Goal: Task Accomplishment & Management: Complete application form

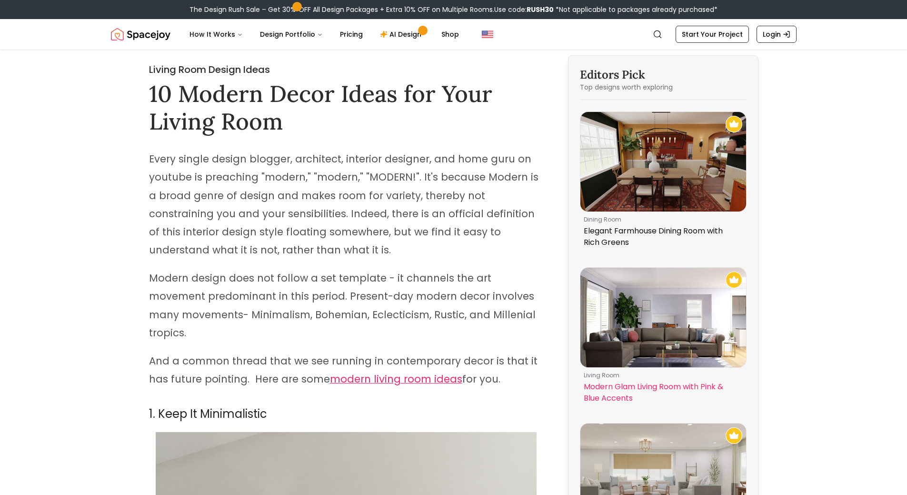
click at [663, 327] on img at bounding box center [664, 318] width 166 height 100
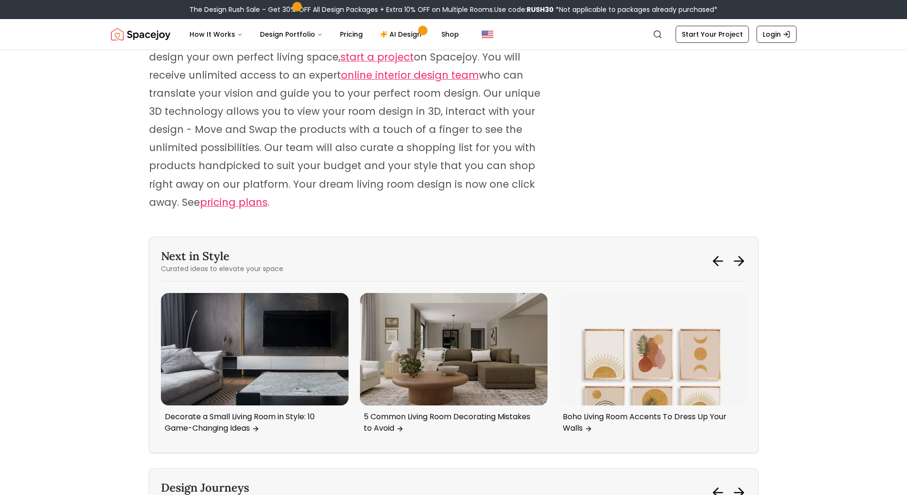
scroll to position [4811, 0]
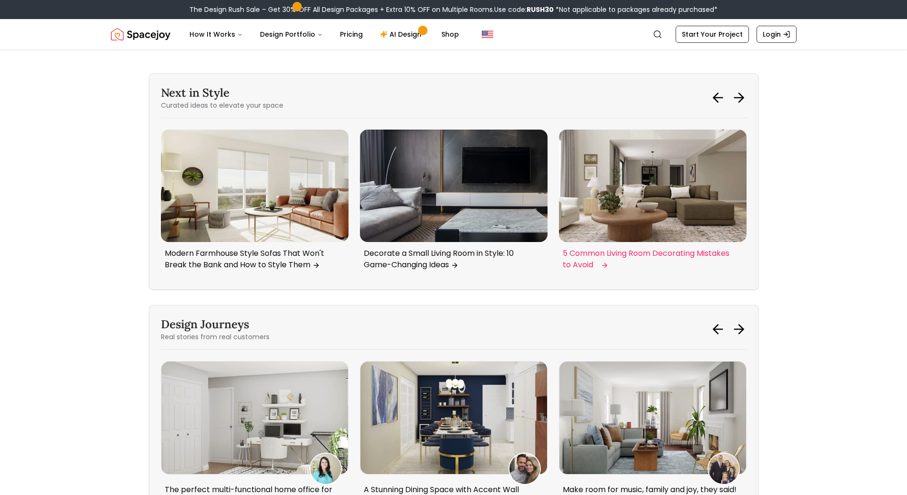
click at [625, 173] on img "3 / 6" at bounding box center [653, 186] width 188 height 112
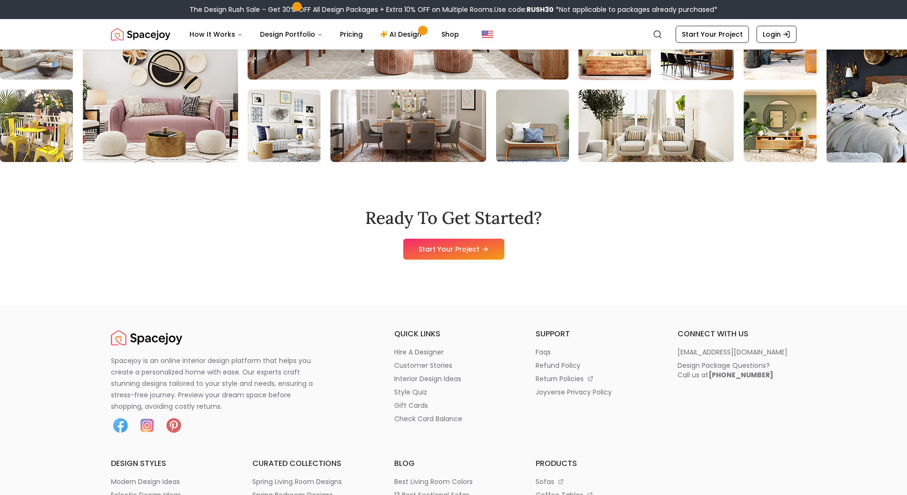
scroll to position [6192, 0]
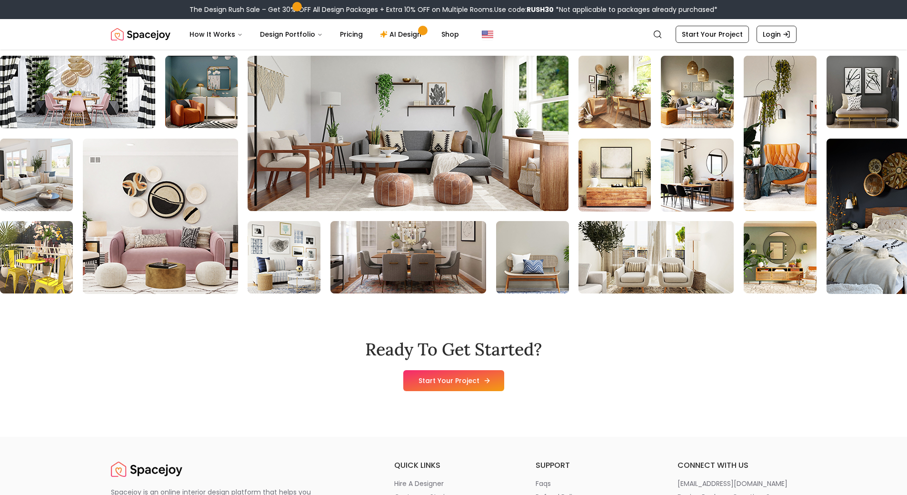
click at [472, 370] on link "Start Your Project" at bounding box center [453, 380] width 101 height 21
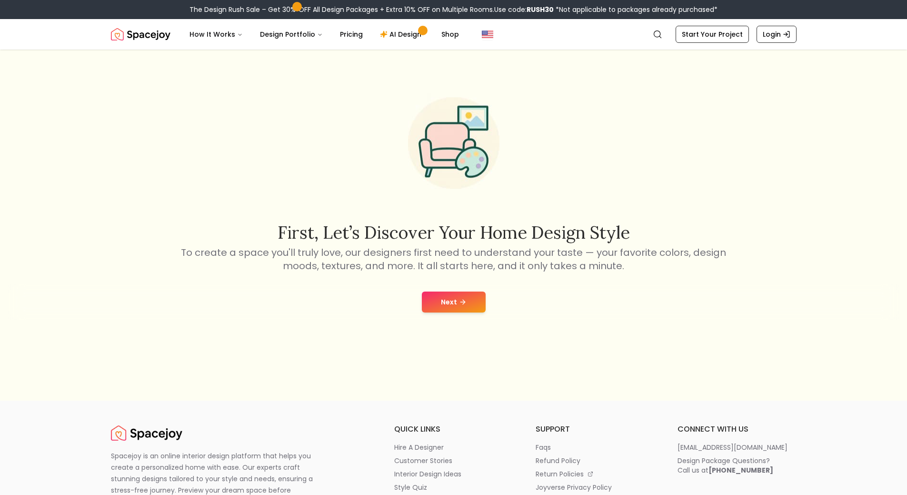
click at [464, 293] on button "Next" at bounding box center [454, 301] width 64 height 21
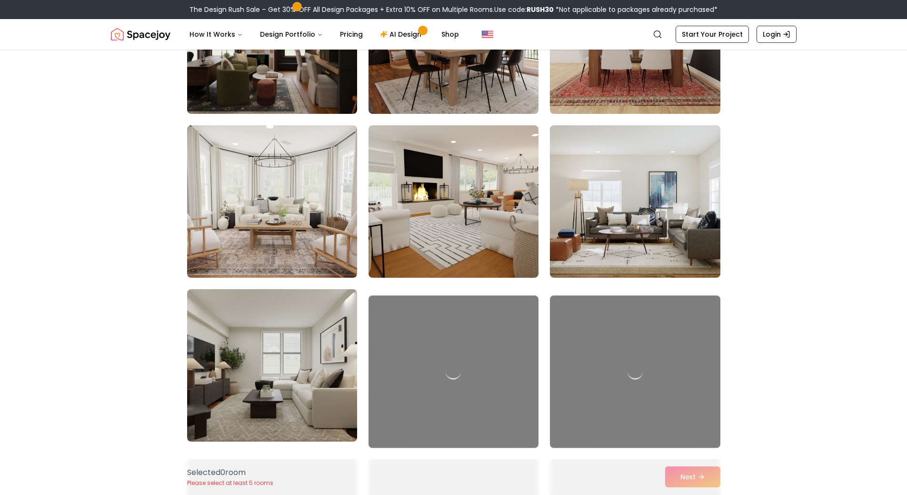
scroll to position [346, 0]
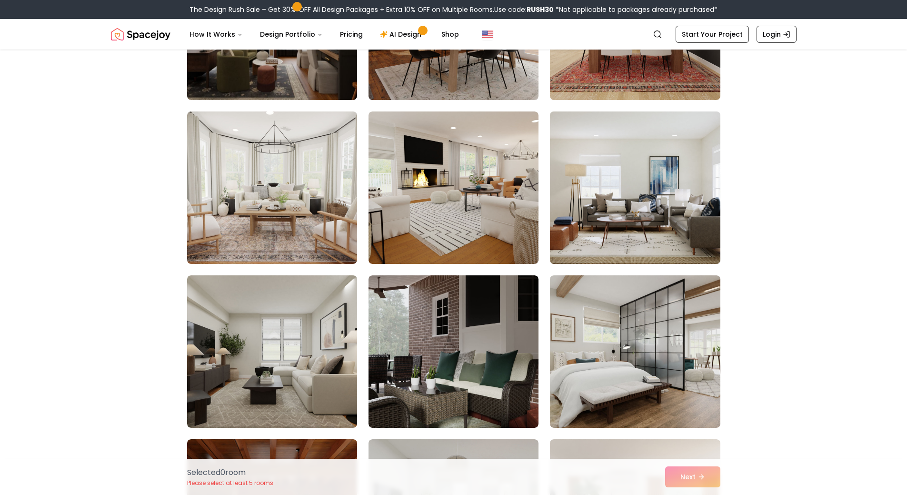
click at [615, 144] on img at bounding box center [635, 188] width 179 height 160
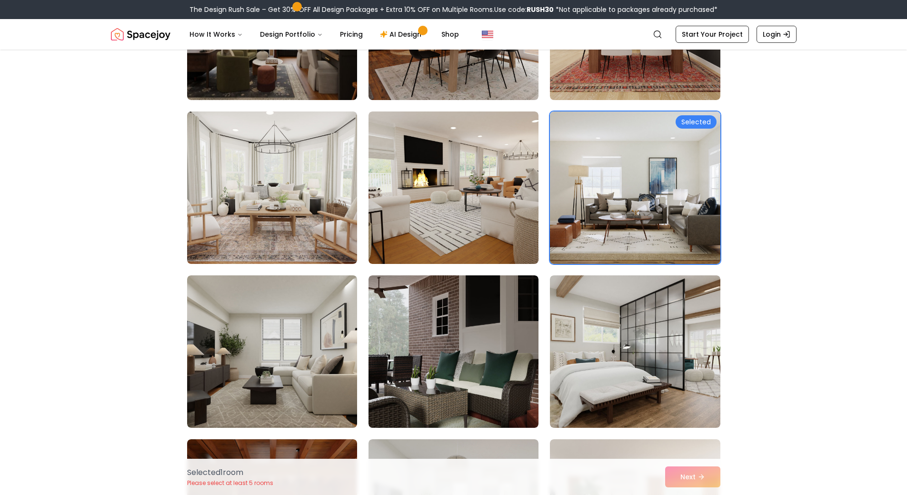
click at [686, 475] on div "Selected 1 room Please select at least 5 rooms Next" at bounding box center [454, 477] width 549 height 36
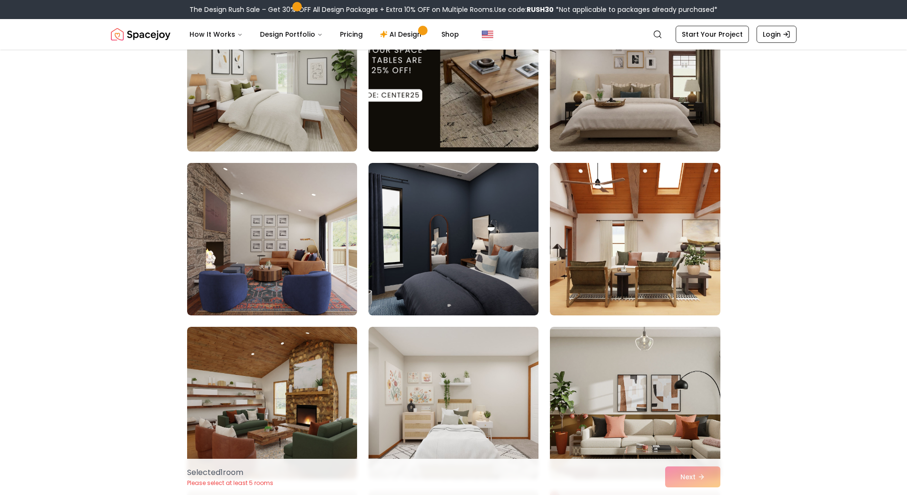
scroll to position [1537, 0]
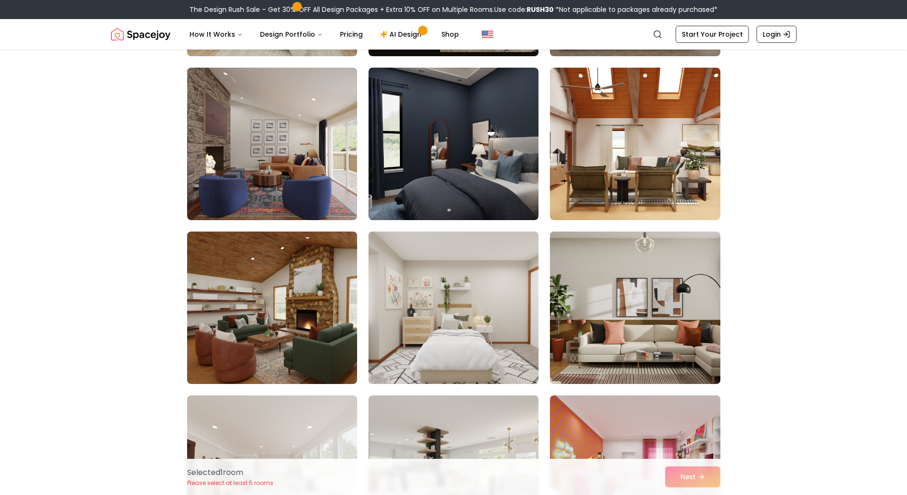
click at [643, 288] on img at bounding box center [635, 308] width 179 height 160
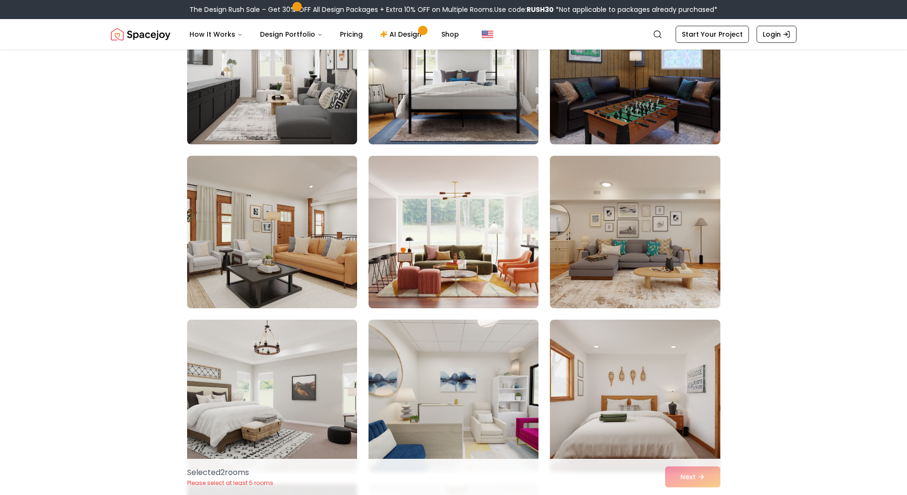
scroll to position [2299, 0]
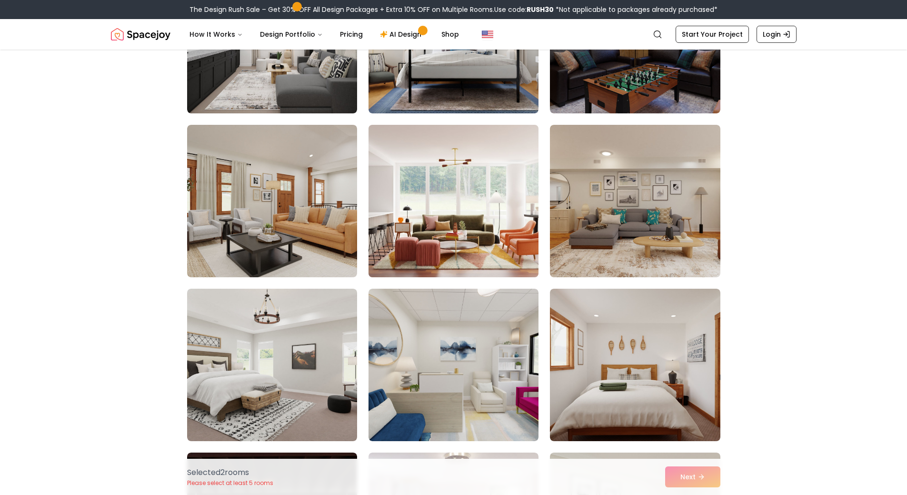
click at [483, 254] on img at bounding box center [453, 201] width 179 height 160
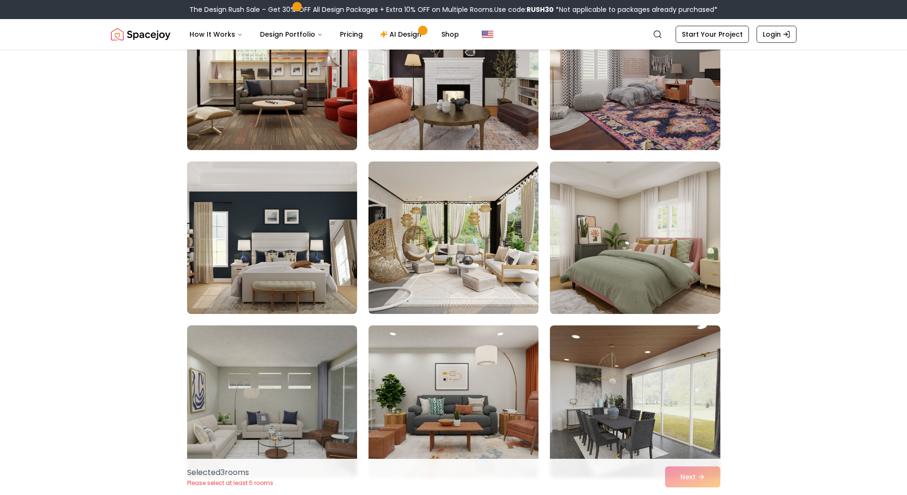
scroll to position [2918, 0]
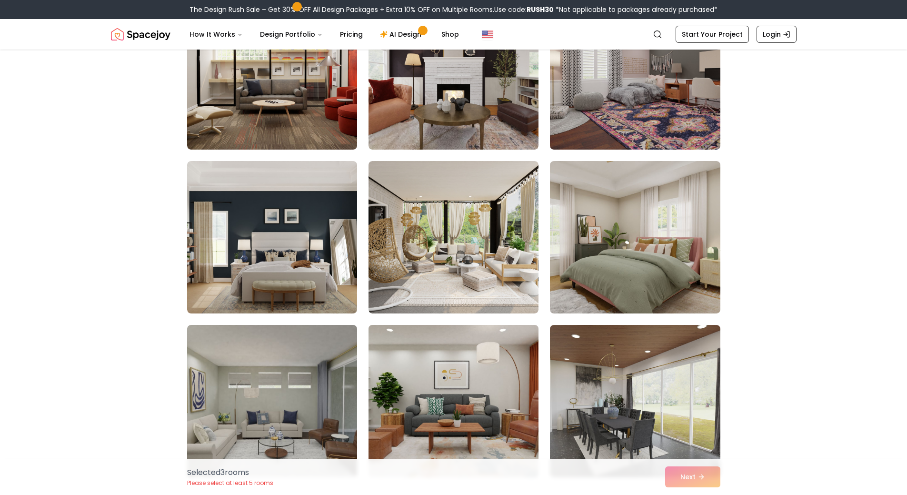
click at [495, 359] on img at bounding box center [453, 401] width 179 height 160
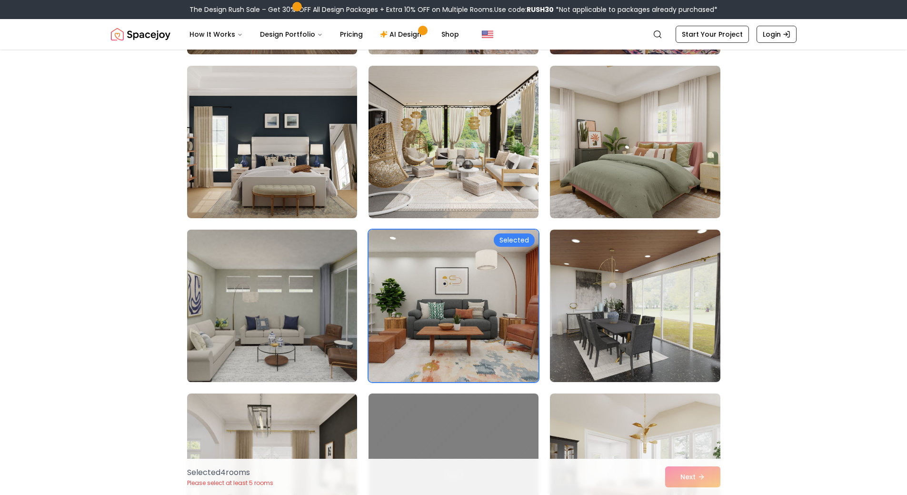
click at [308, 326] on img at bounding box center [272, 306] width 179 height 160
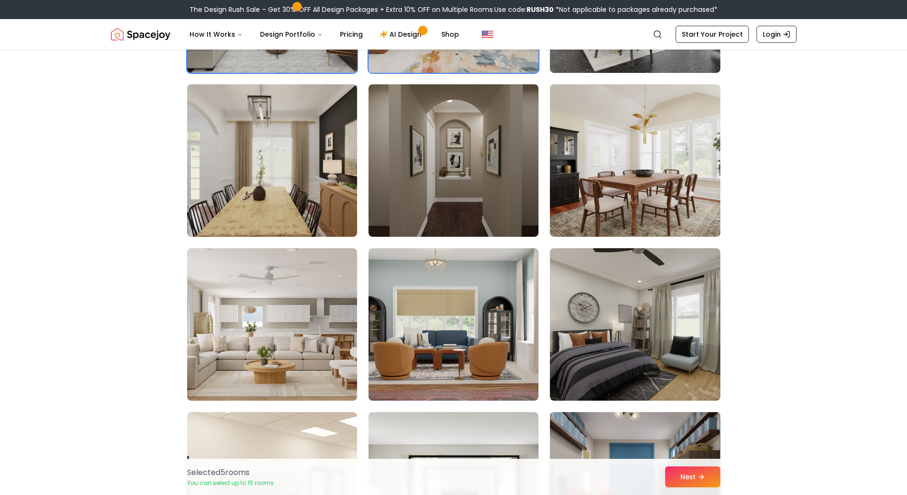
scroll to position [3394, 0]
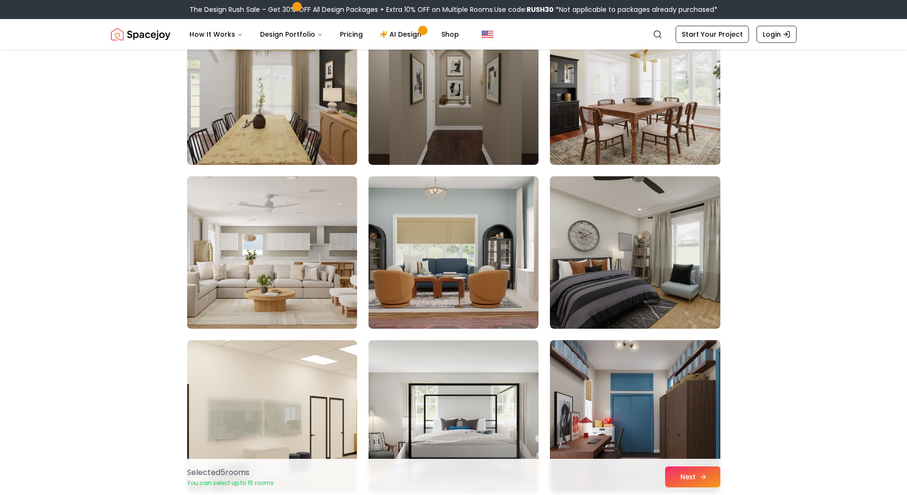
click at [675, 482] on button "Next" at bounding box center [692, 476] width 55 height 21
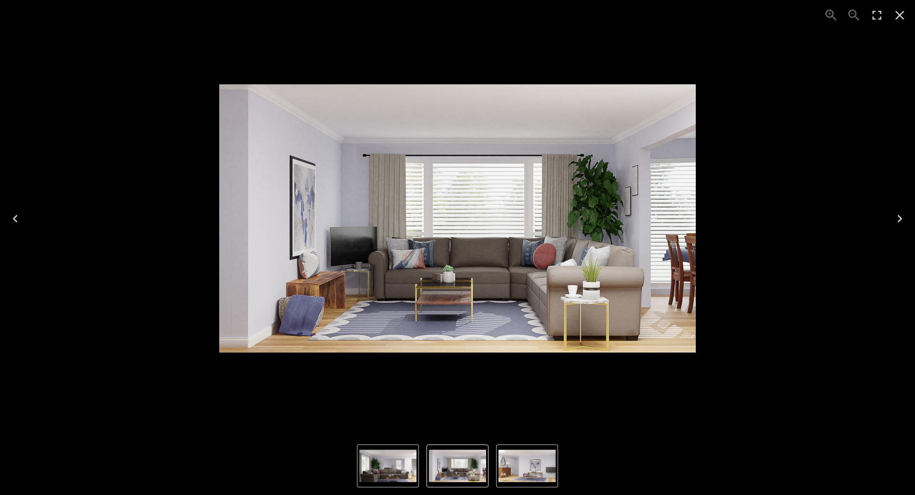
click at [384, 468] on img "1 of 3" at bounding box center [387, 466] width 57 height 32
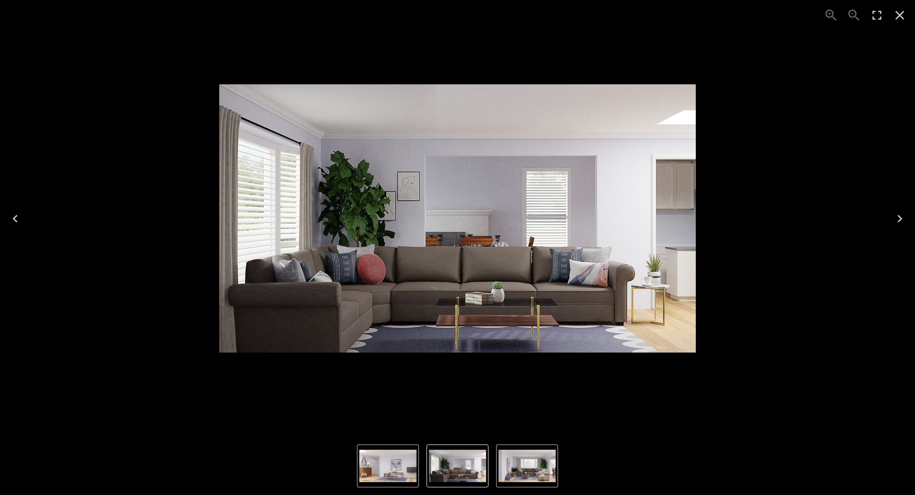
click at [453, 464] on img "1 of 3" at bounding box center [457, 466] width 57 height 32
click at [507, 462] on img "2 of 3" at bounding box center [526, 466] width 57 height 32
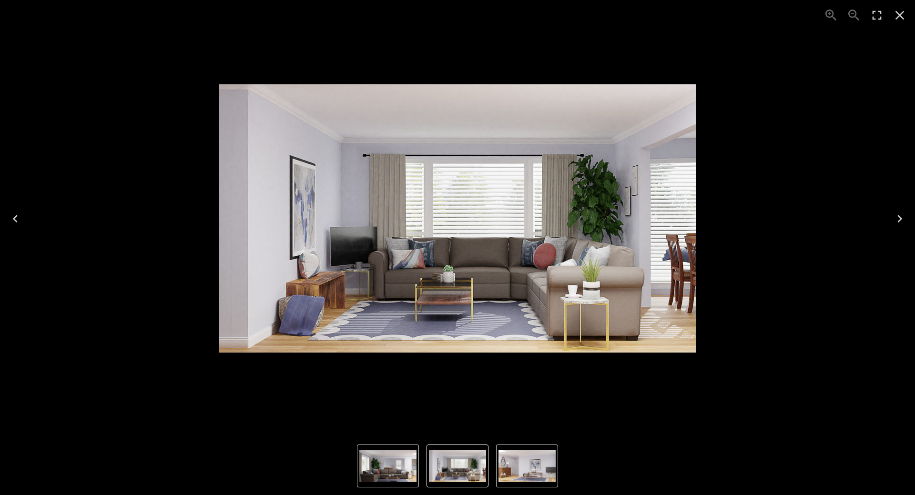
click at [518, 475] on img "3 of 3" at bounding box center [526, 466] width 57 height 32
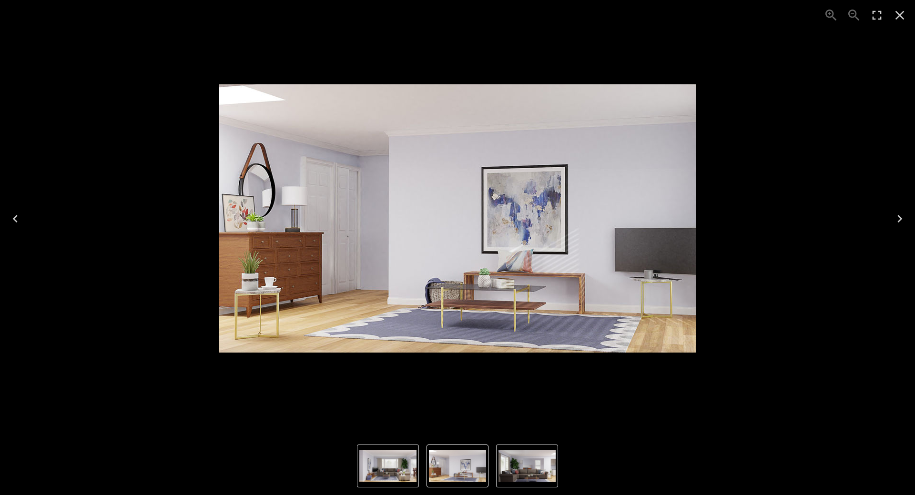
click at [453, 471] on img "3 of 3" at bounding box center [457, 466] width 57 height 32
click at [454, 470] on img "3 of 3" at bounding box center [457, 466] width 57 height 32
click at [519, 469] on img "1 of 3" at bounding box center [526, 466] width 57 height 32
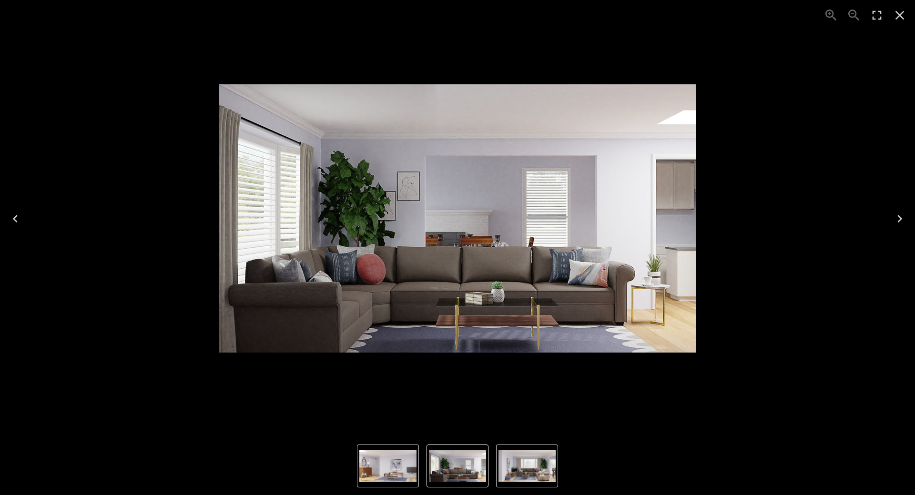
click at [521, 465] on img "2 of 3" at bounding box center [526, 466] width 57 height 32
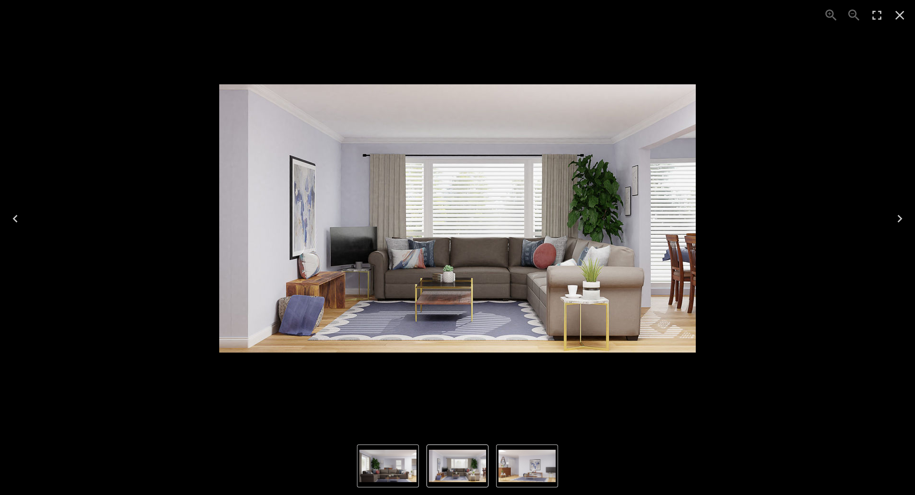
click at [387, 474] on img "1 of 3" at bounding box center [387, 466] width 57 height 32
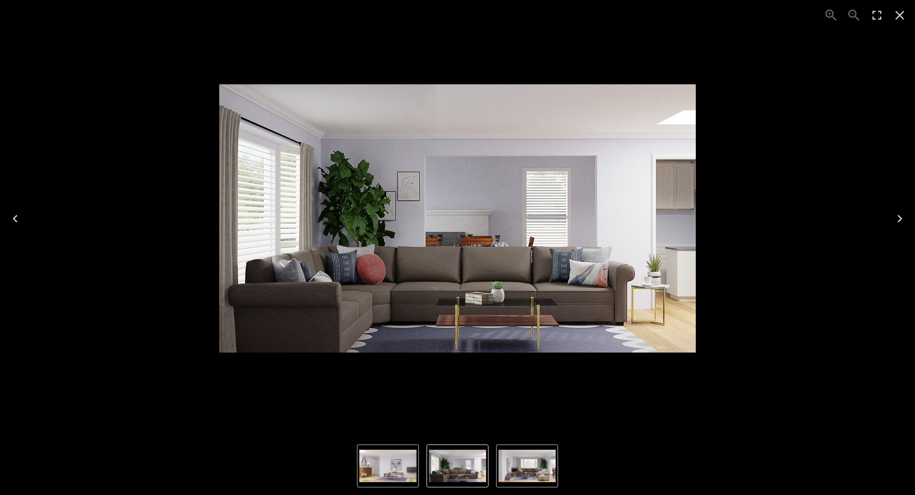
click at [793, 130] on div "1 of 3" at bounding box center [457, 219] width 899 height 422
click at [896, 15] on icon "Close" at bounding box center [899, 15] width 15 height 15
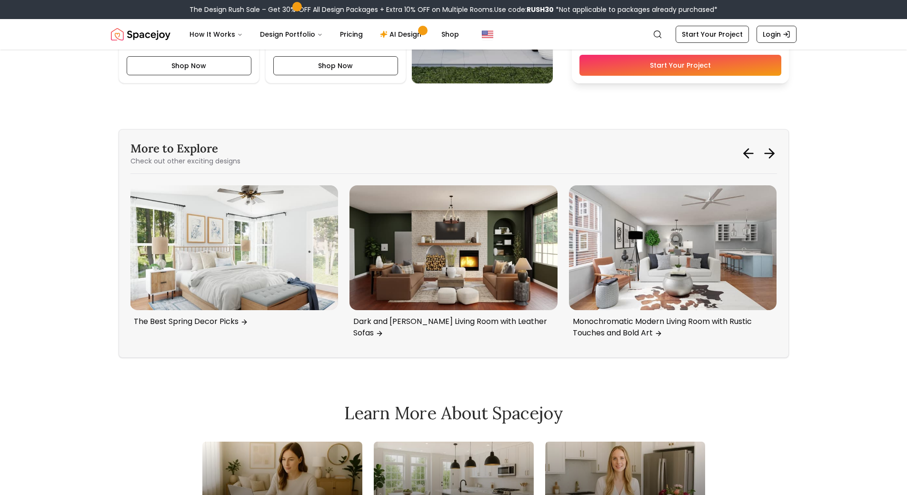
scroll to position [2334, 0]
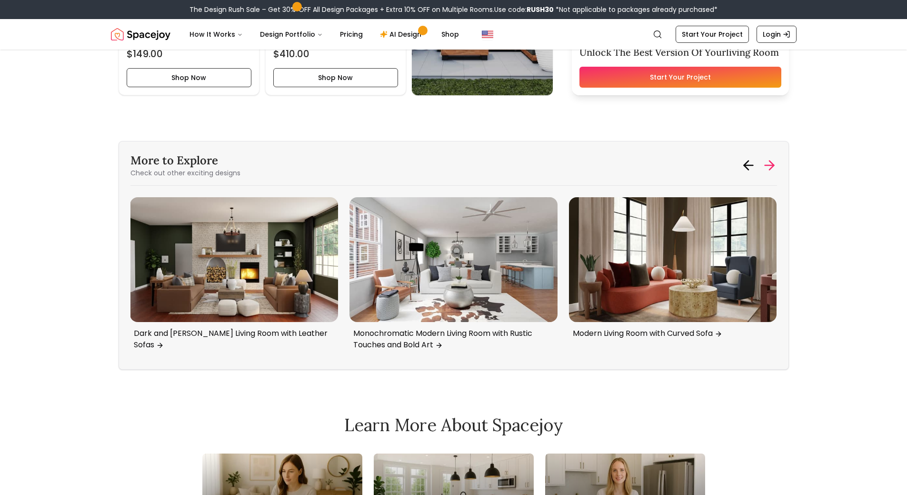
click at [763, 169] on icon at bounding box center [769, 165] width 15 height 15
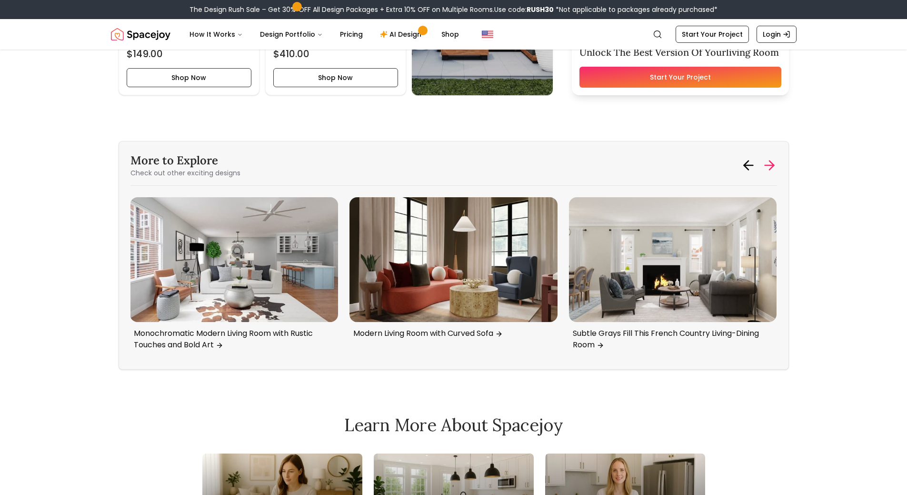
click at [763, 169] on icon at bounding box center [769, 165] width 15 height 15
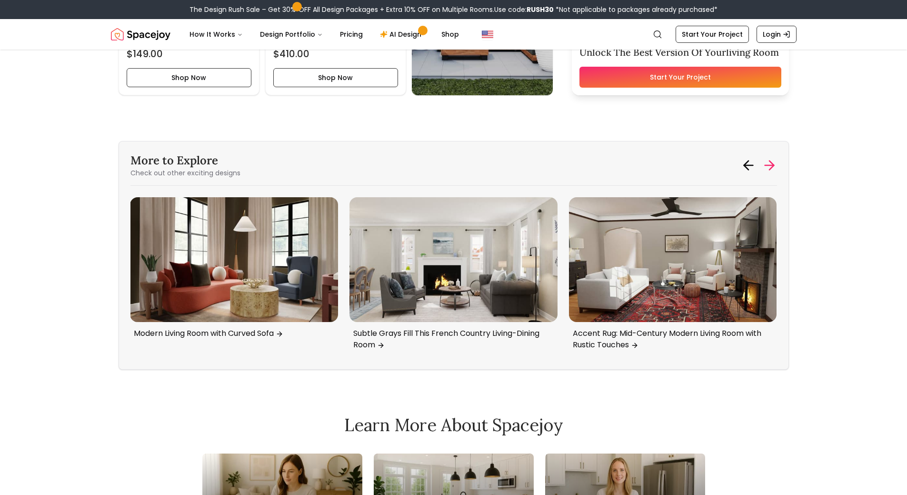
click at [763, 169] on icon at bounding box center [769, 165] width 15 height 15
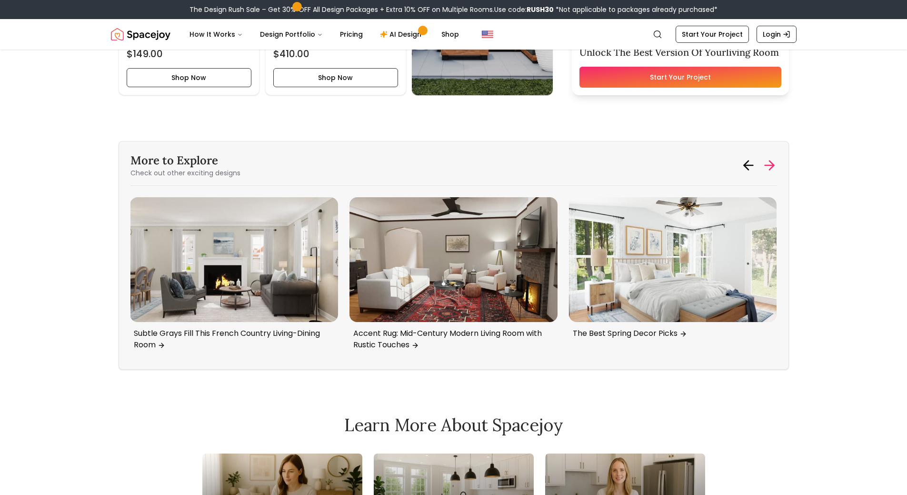
click at [763, 169] on icon at bounding box center [769, 165] width 15 height 15
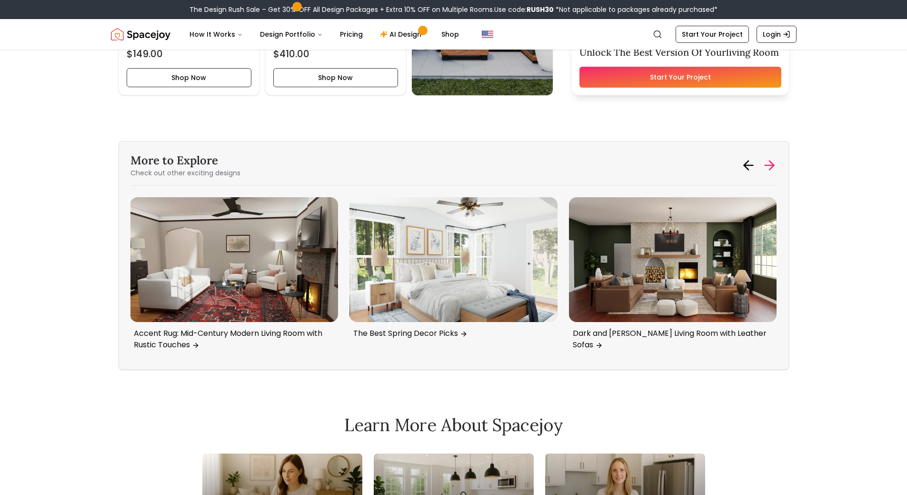
click at [763, 169] on icon at bounding box center [769, 165] width 15 height 15
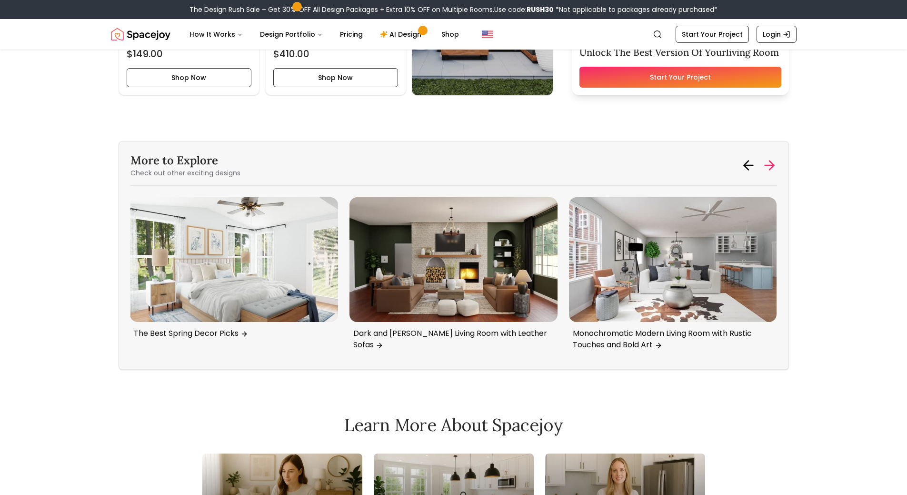
click at [763, 169] on icon at bounding box center [769, 165] width 15 height 15
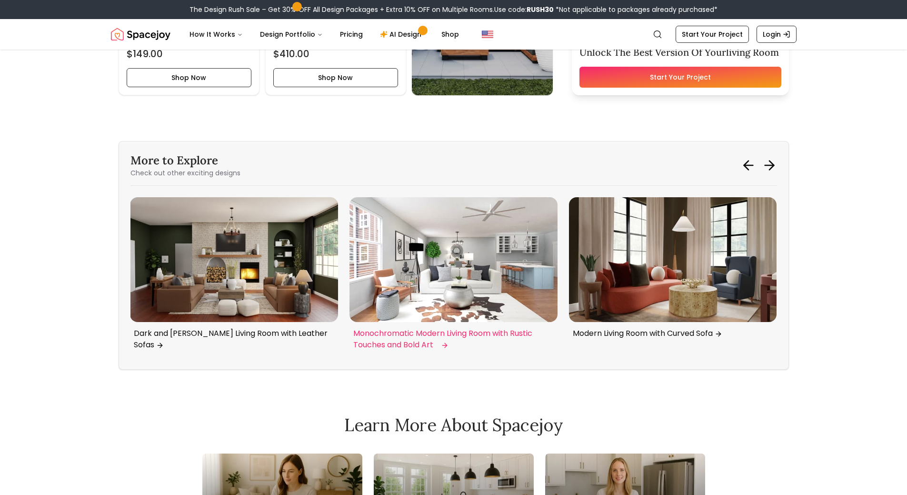
click at [486, 266] on img "1 / 6" at bounding box center [454, 259] width 208 height 125
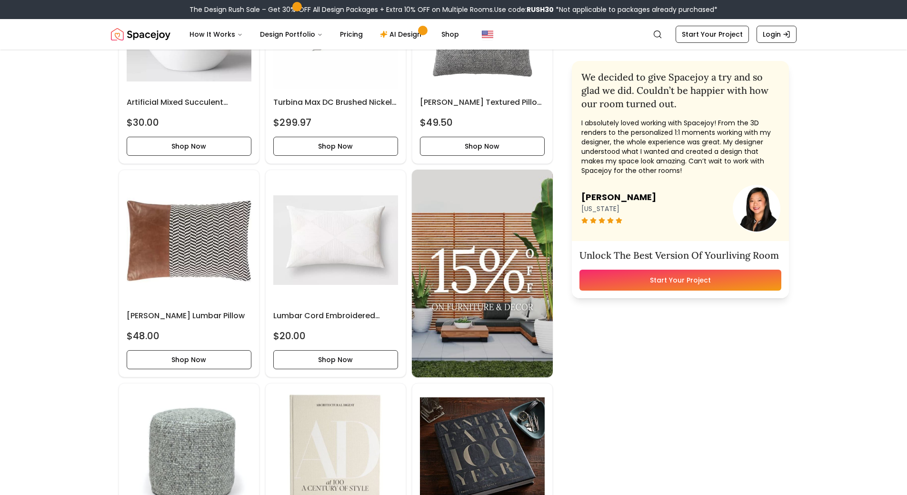
scroll to position [3287, 0]
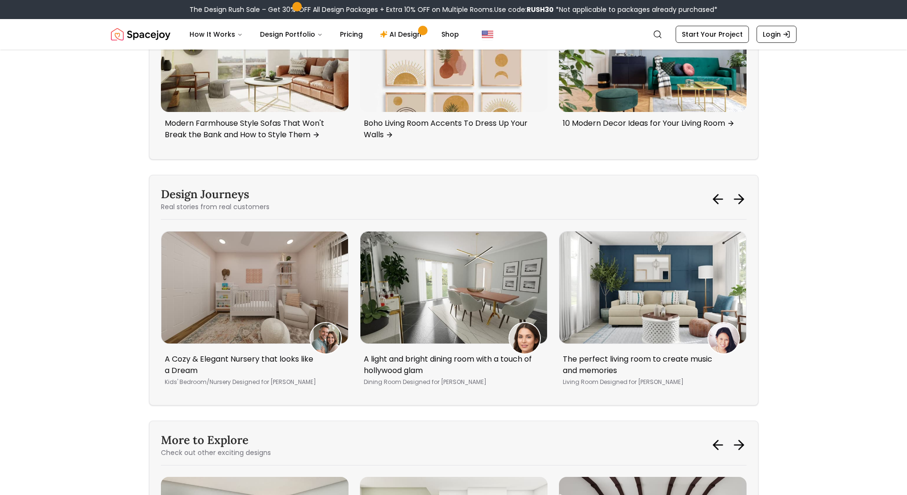
scroll to position [2488, 0]
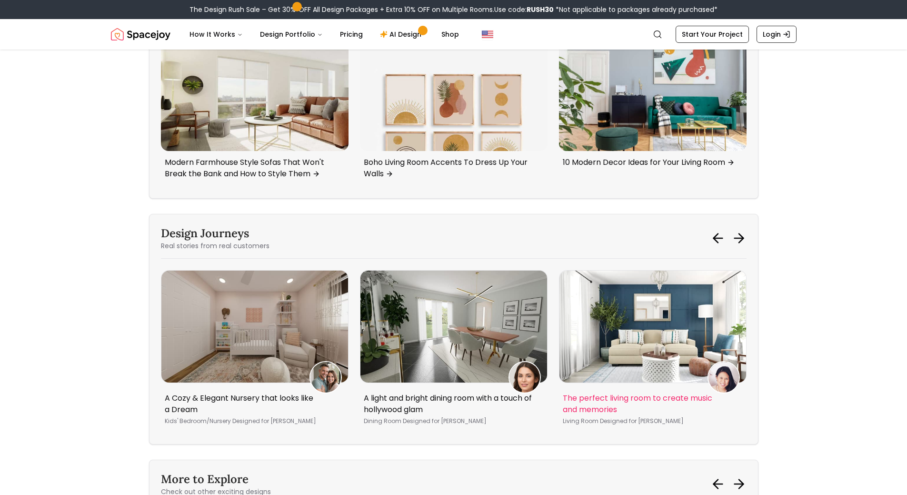
click at [349, 321] on div "Living Room with a Rustic Charm! Living Room Designed for Kaveh Mojtahed The Pe…" at bounding box center [56, 351] width 586 height 162
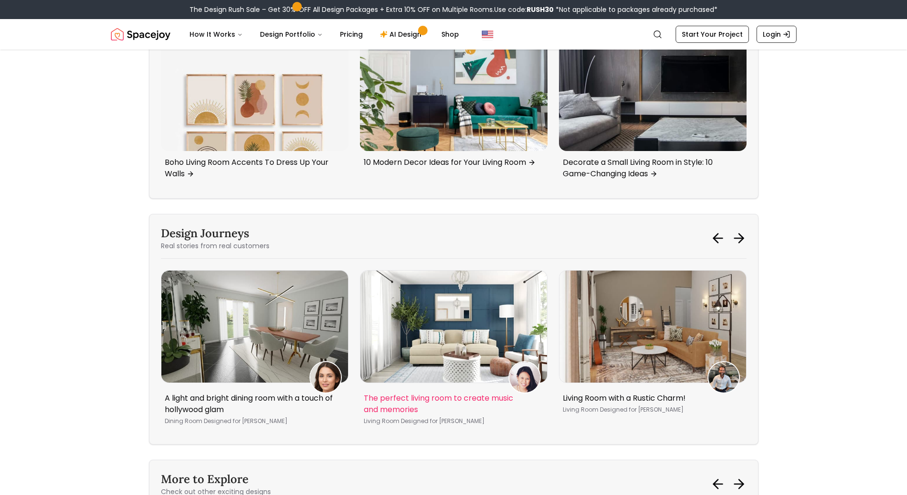
click at [484, 333] on img "5 / 5" at bounding box center [454, 327] width 187 height 112
click at [432, 287] on img "5 / 5" at bounding box center [454, 327] width 187 height 112
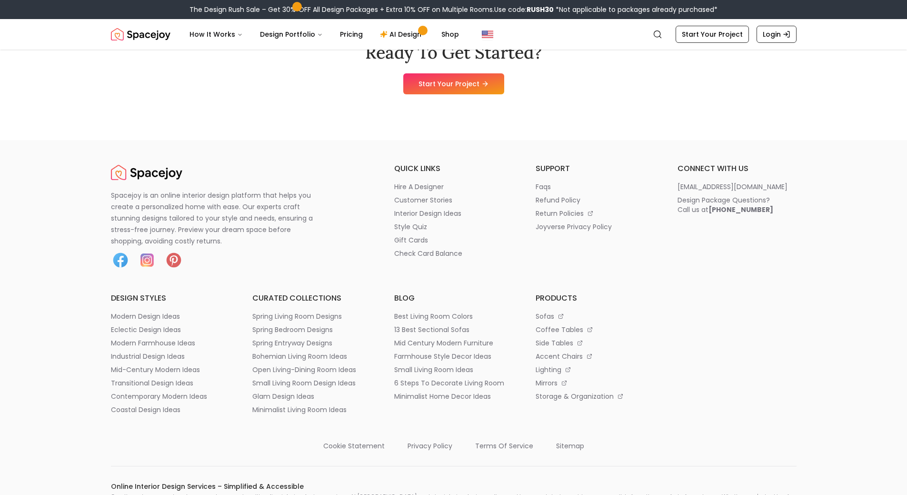
scroll to position [4858, 0]
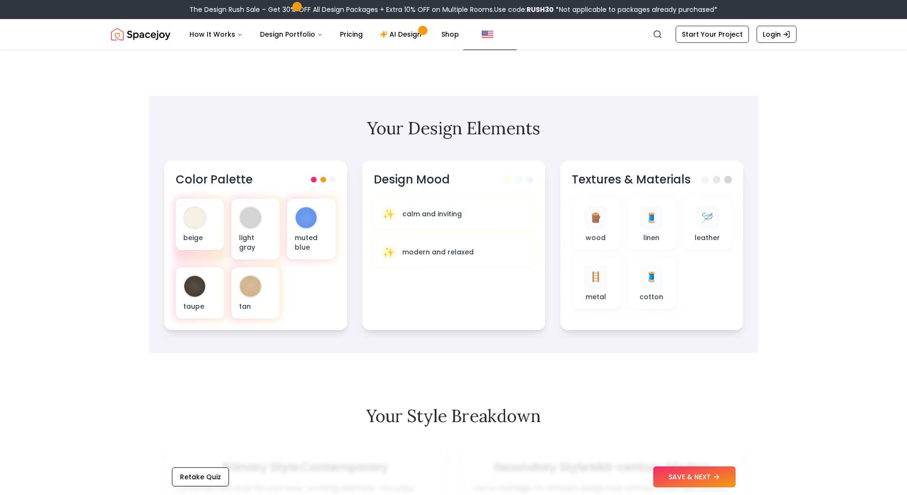
scroll to position [143, 0]
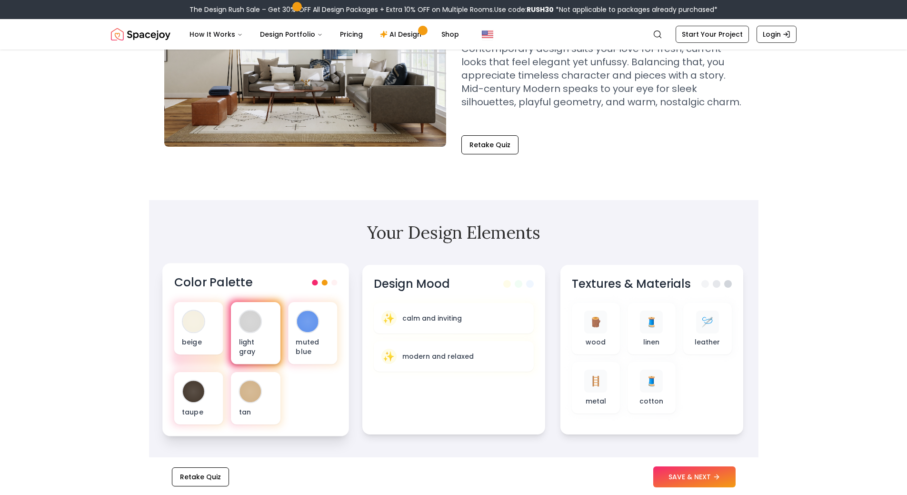
click at [259, 334] on div "light gray" at bounding box center [255, 333] width 49 height 62
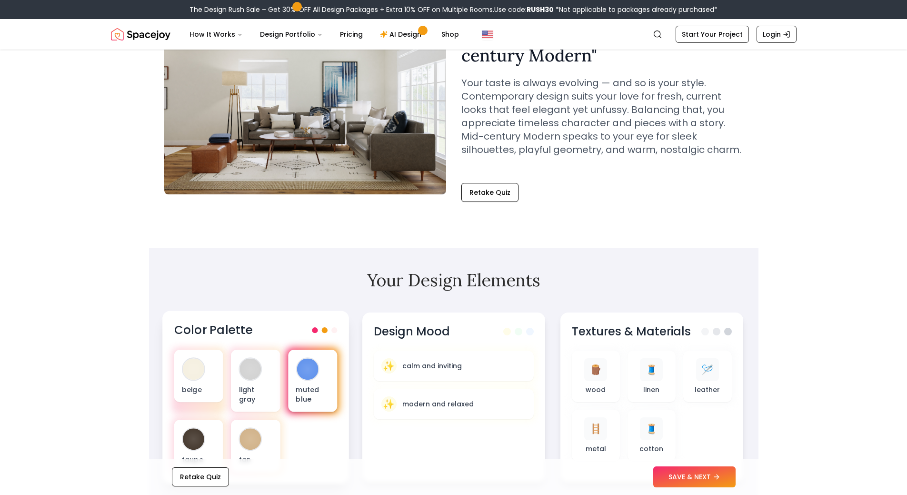
click at [323, 364] on div "muted blue" at bounding box center [312, 381] width 49 height 62
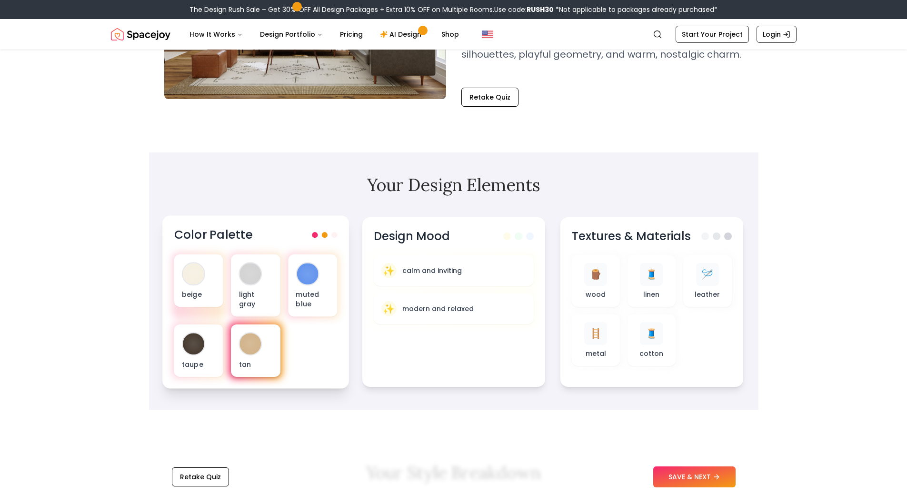
click at [267, 358] on div "tan" at bounding box center [255, 350] width 49 height 52
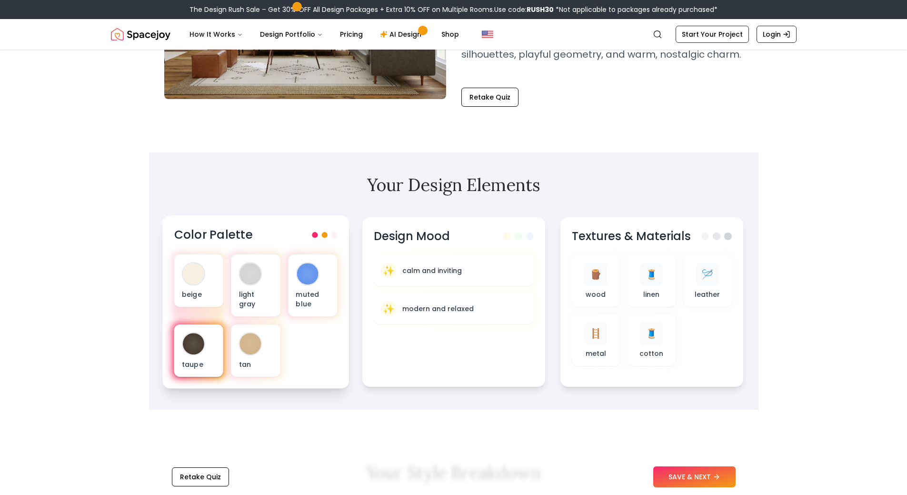
click at [211, 346] on div "taupe" at bounding box center [198, 350] width 49 height 52
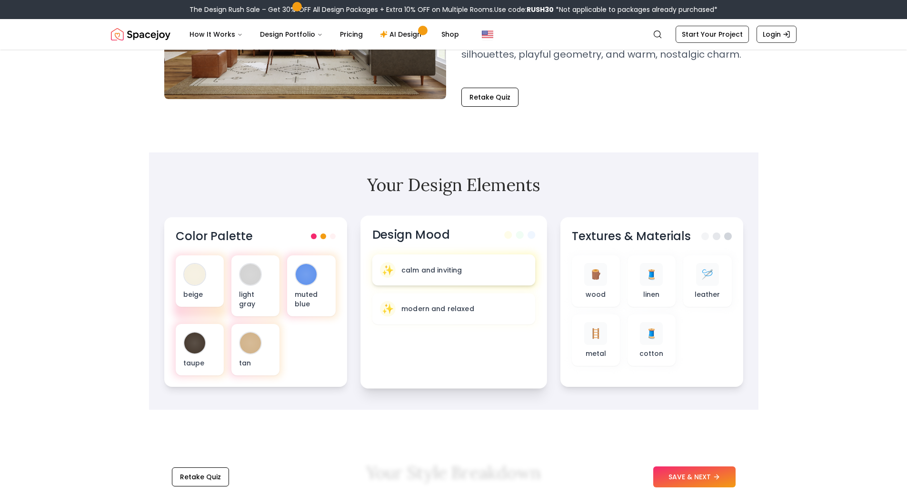
click at [479, 273] on div "✨ calm and inviting" at bounding box center [454, 270] width 148 height 16
click at [454, 312] on p "modern and relaxed" at bounding box center [437, 309] width 73 height 10
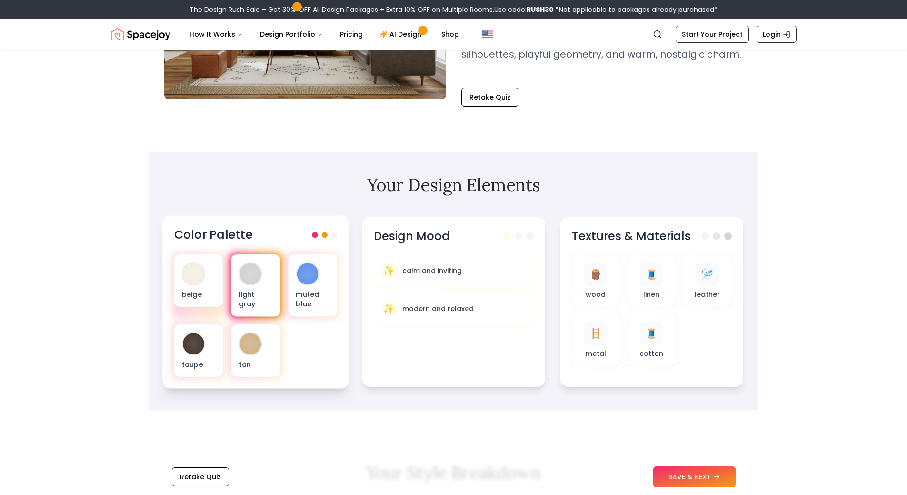
click at [263, 297] on p "light gray" at bounding box center [256, 299] width 34 height 20
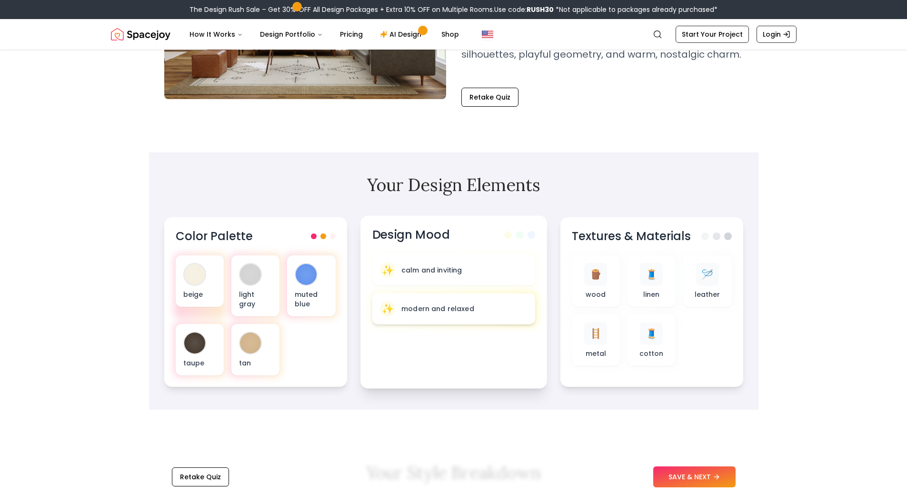
click at [468, 305] on p "modern and relaxed" at bounding box center [437, 309] width 73 height 10
click at [666, 282] on div "🧵 linen" at bounding box center [652, 280] width 34 height 37
click at [598, 294] on p "wood" at bounding box center [594, 294] width 20 height 10
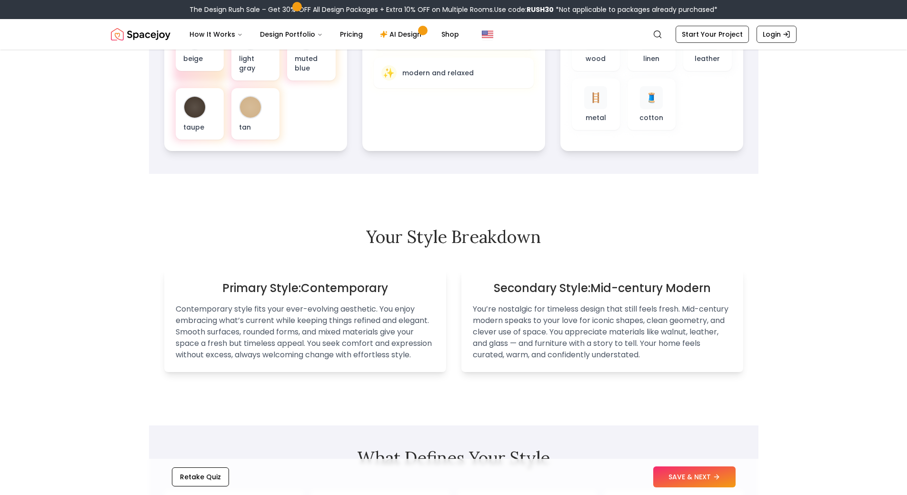
scroll to position [524, 0]
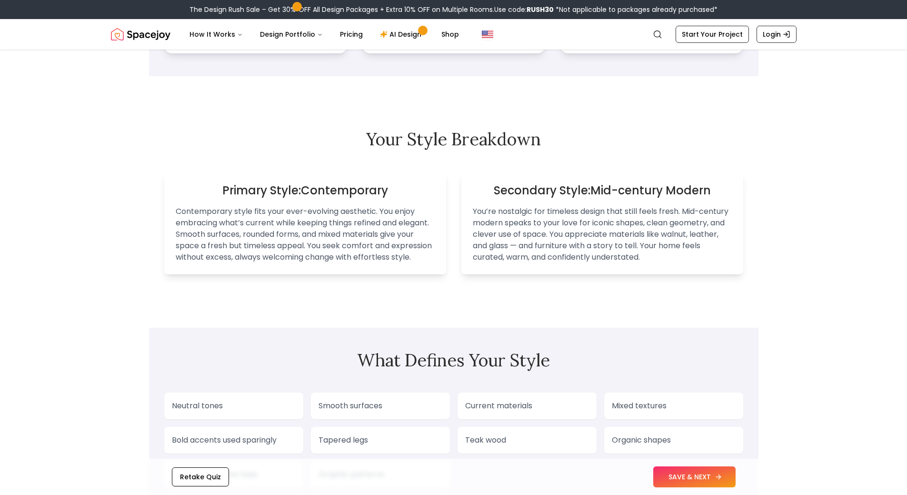
click at [671, 473] on button "SAVE & NEXT" at bounding box center [694, 476] width 82 height 21
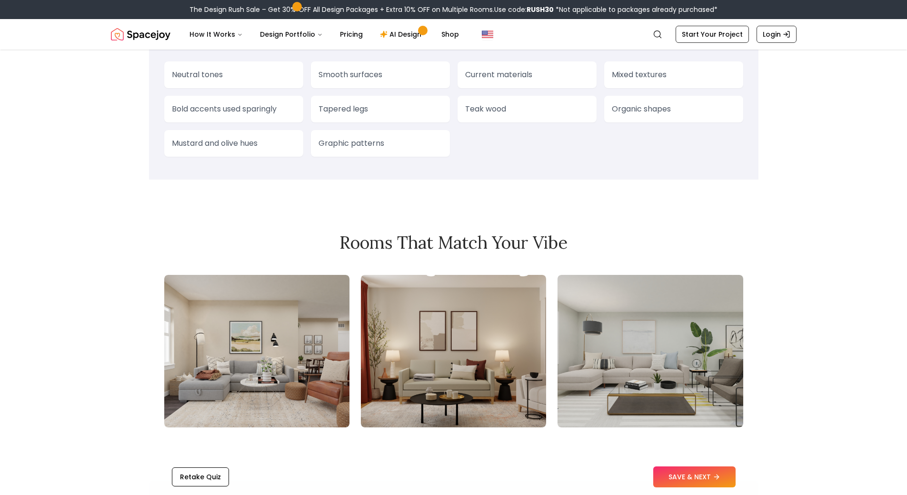
scroll to position [953, 0]
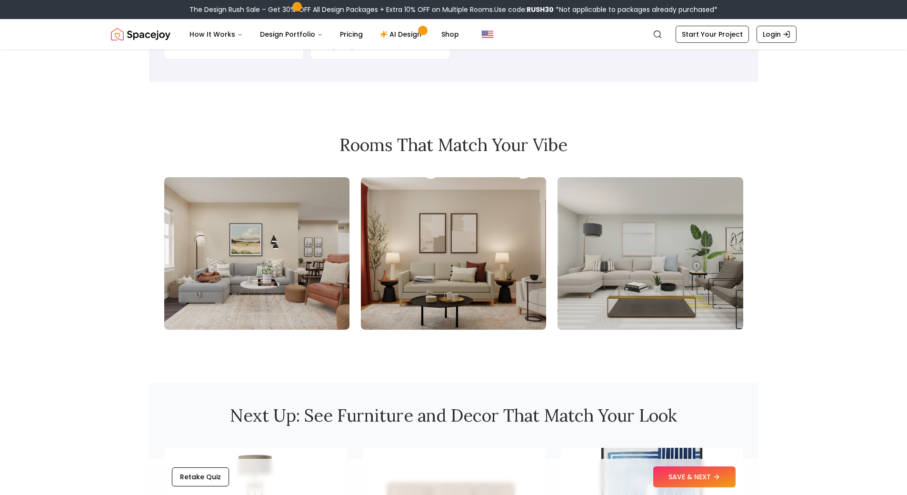
click at [437, 280] on img at bounding box center [453, 253] width 185 height 152
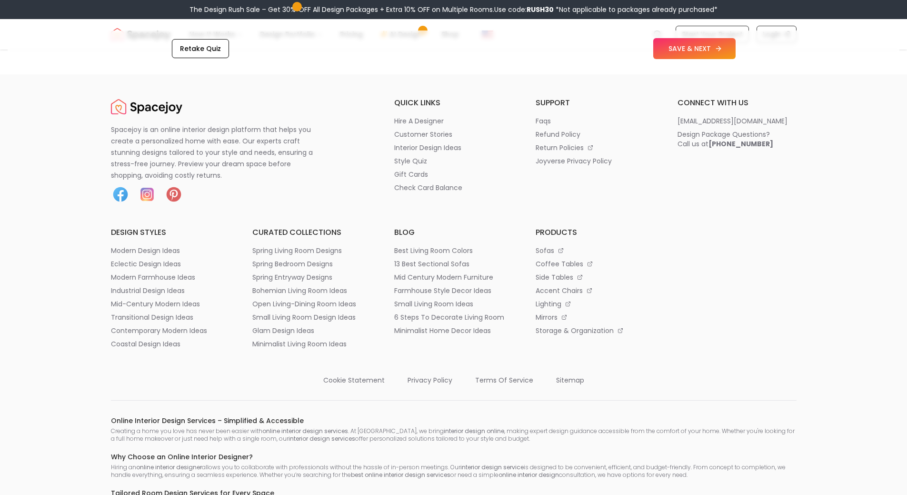
click at [683, 59] on button "SAVE & NEXT" at bounding box center [694, 48] width 82 height 21
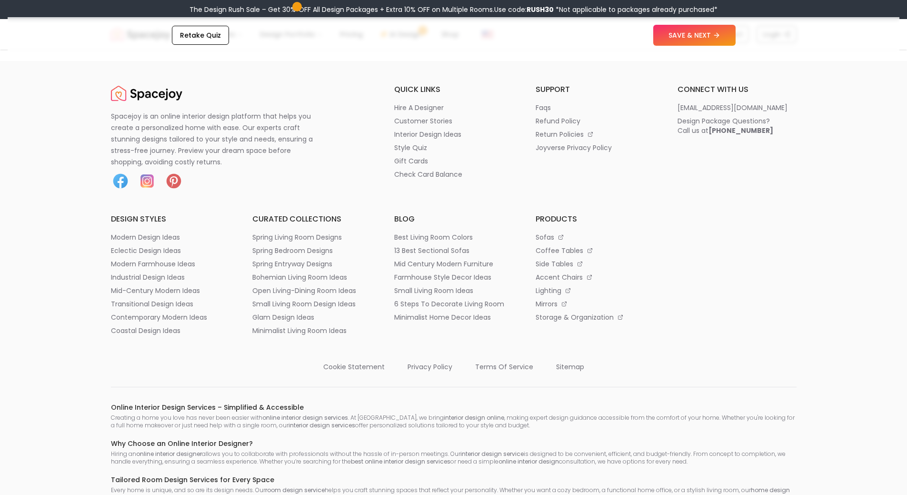
scroll to position [1667, 0]
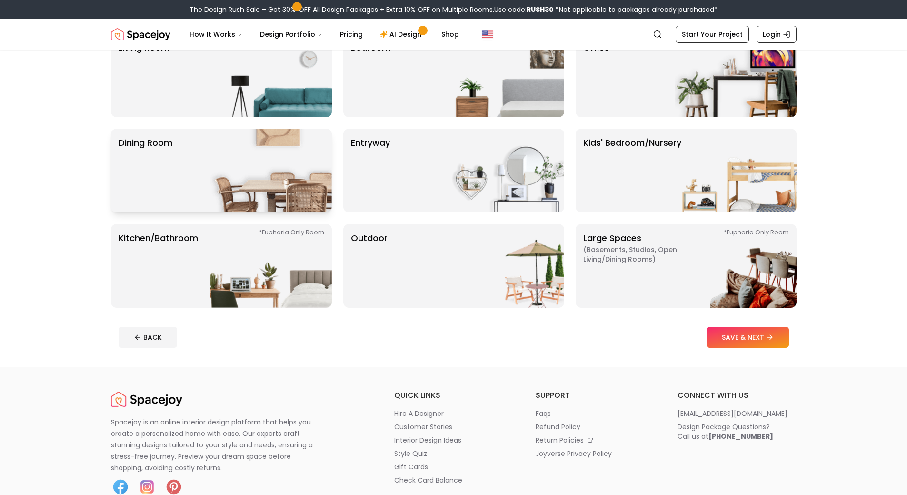
scroll to position [95, 0]
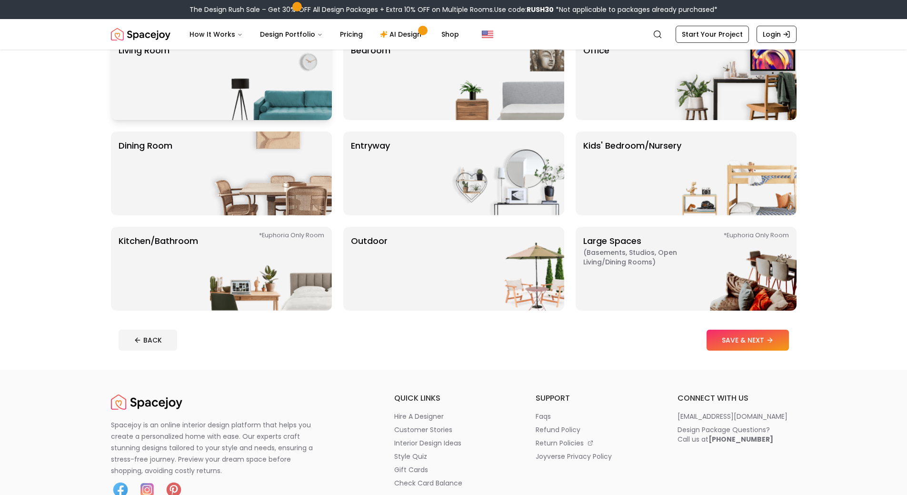
click at [248, 87] on img at bounding box center [271, 78] width 122 height 84
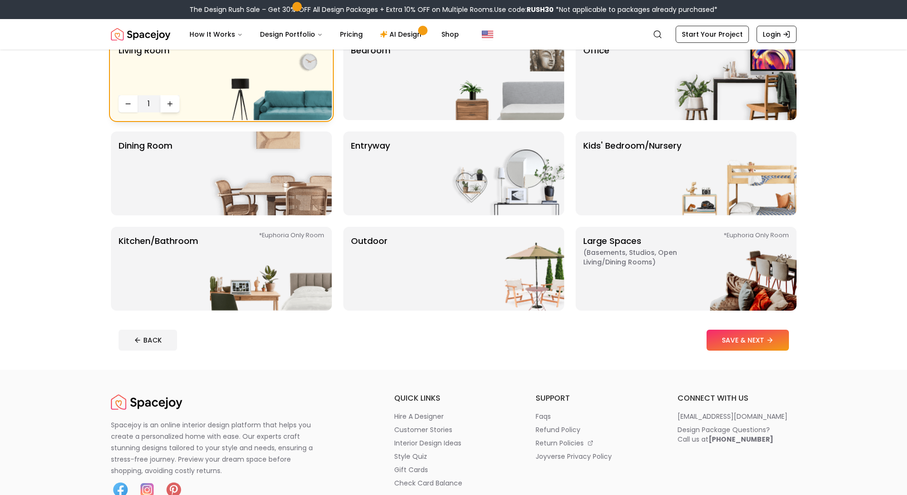
click at [166, 103] on icon "Increase quantity" at bounding box center [170, 104] width 8 height 8
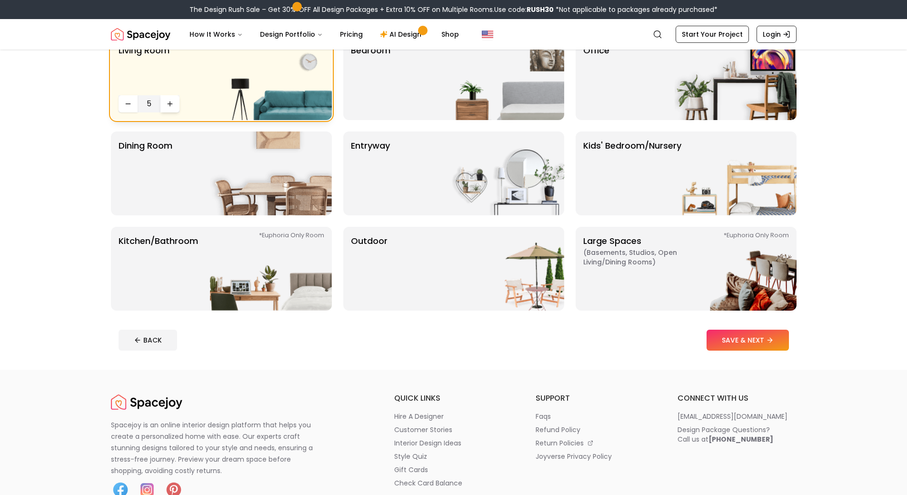
click at [166, 103] on icon "Increase quantity" at bounding box center [170, 104] width 8 height 8
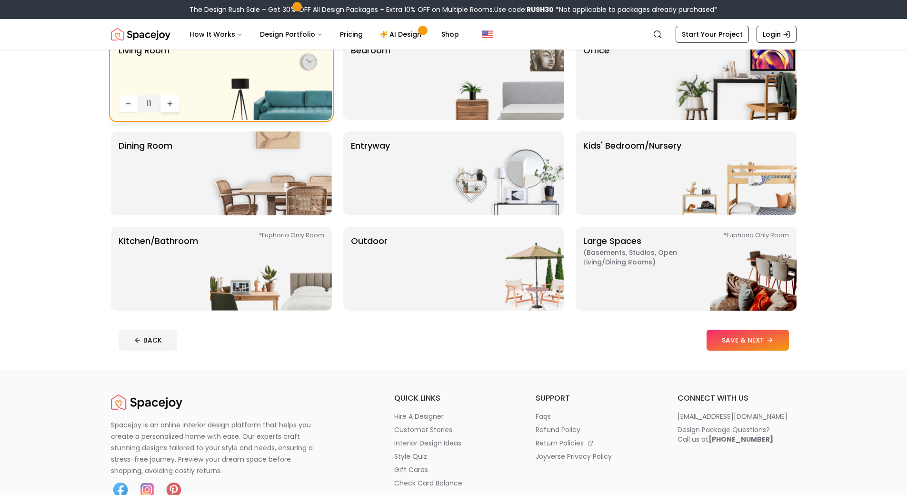
click at [166, 103] on icon "Increase quantity" at bounding box center [170, 104] width 8 height 8
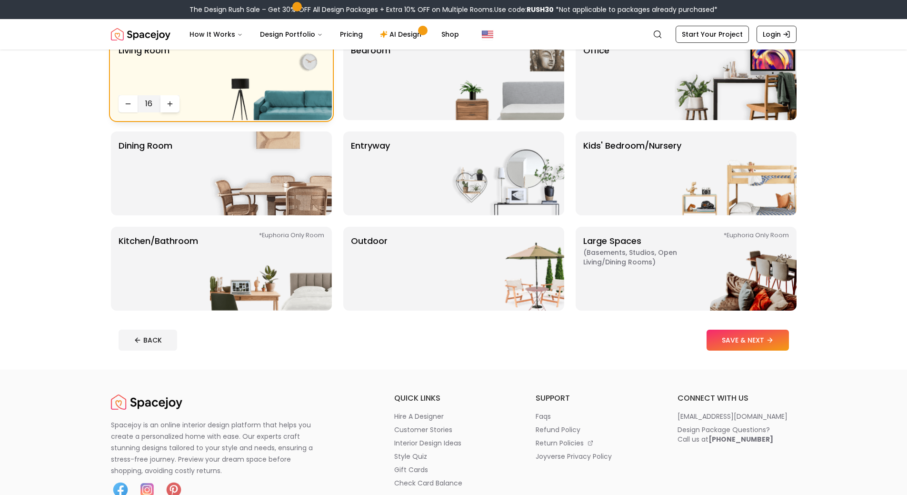
click at [166, 103] on icon "Increase quantity" at bounding box center [170, 104] width 8 height 8
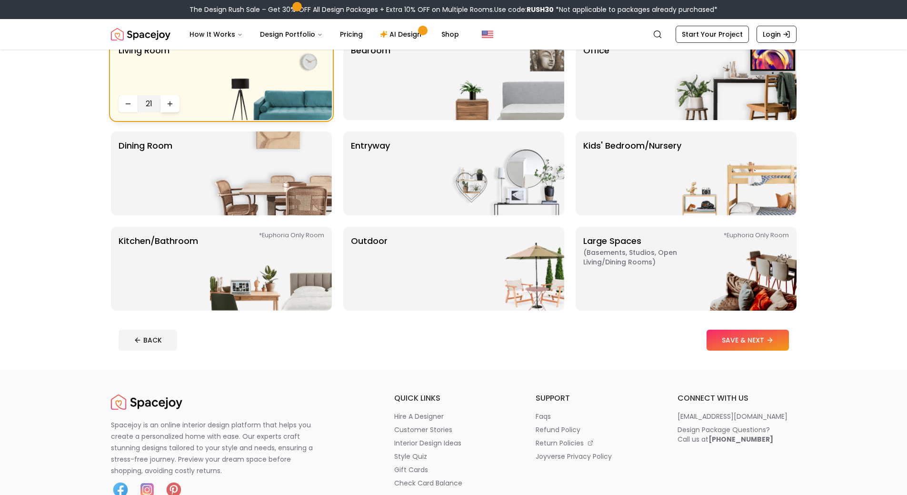
click at [166, 103] on icon "Increase quantity" at bounding box center [170, 104] width 8 height 8
click at [761, 346] on button "SAVE & NEXT" at bounding box center [748, 340] width 82 height 21
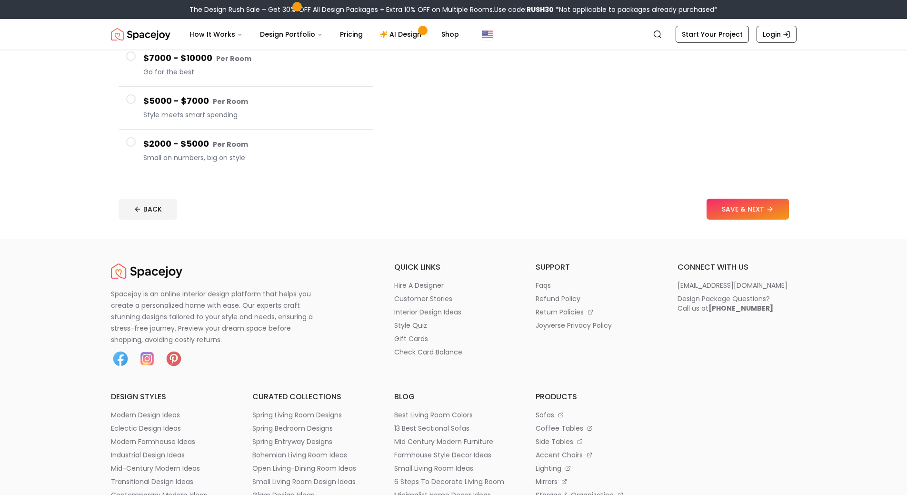
scroll to position [95, 0]
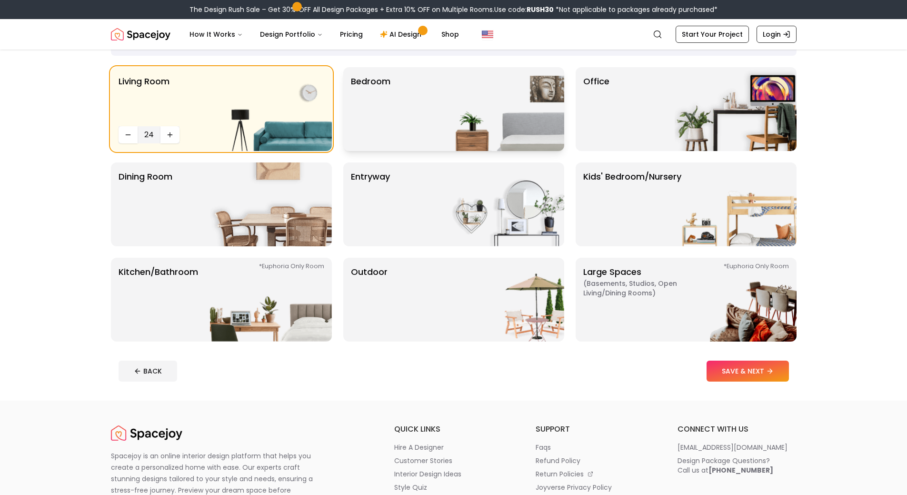
scroll to position [48, 0]
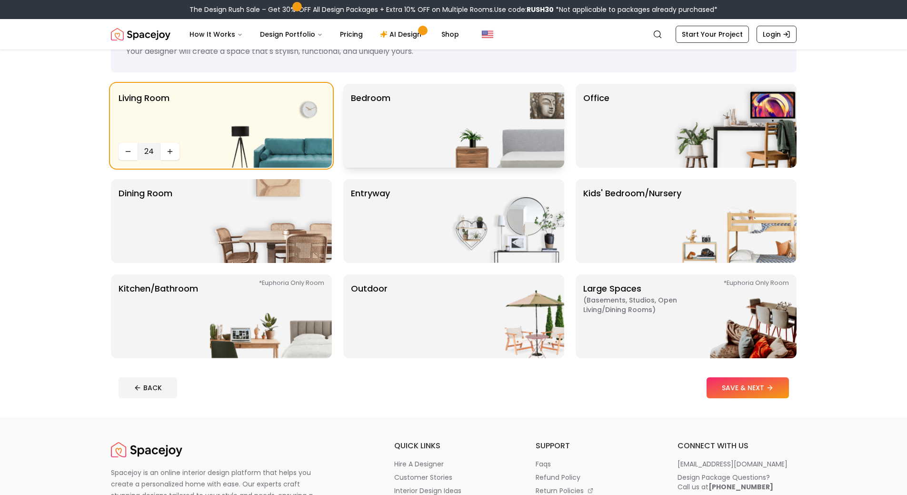
click at [415, 141] on div "Bedroom" at bounding box center [453, 126] width 221 height 84
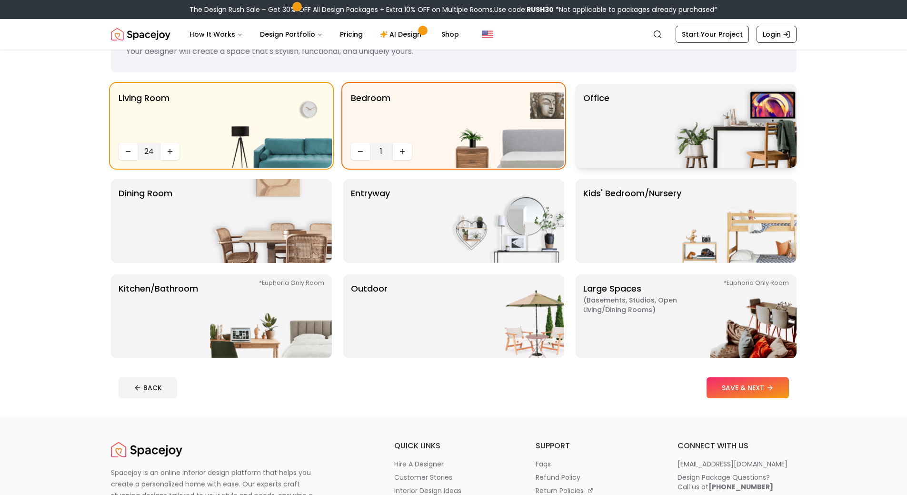
click at [705, 101] on img at bounding box center [736, 126] width 122 height 84
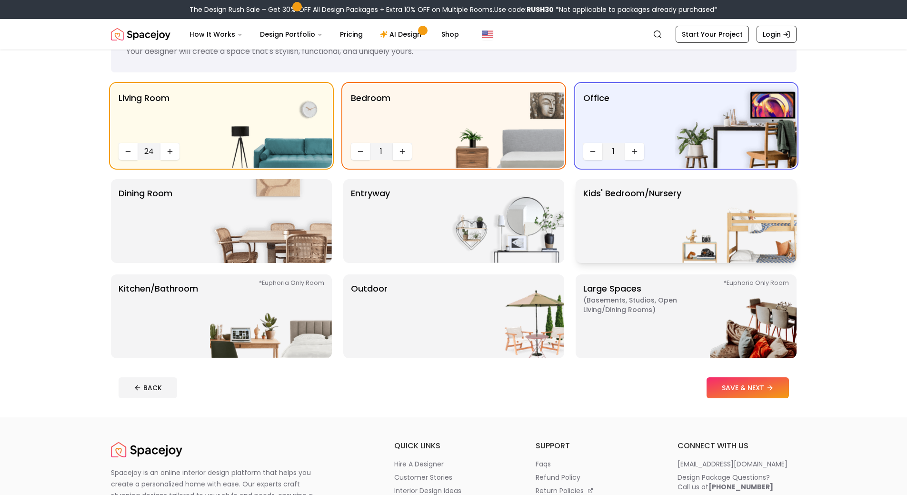
click at [725, 218] on img at bounding box center [736, 221] width 122 height 84
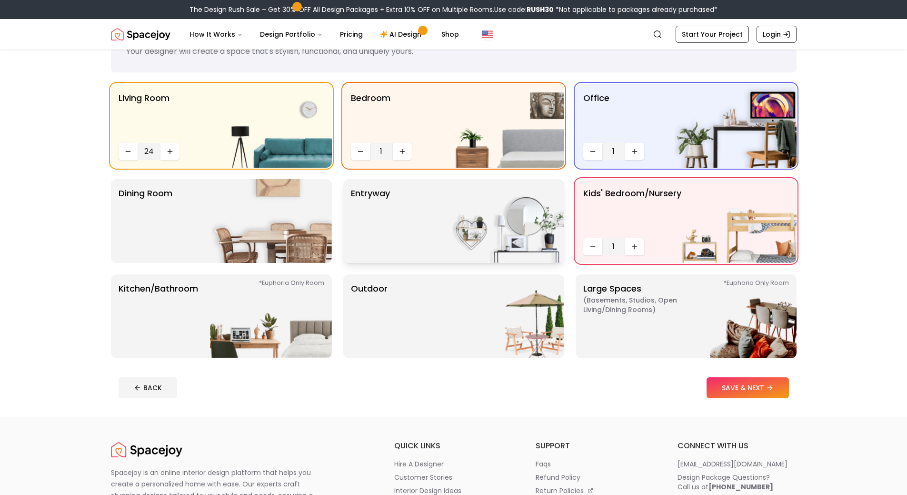
click at [463, 251] on img at bounding box center [503, 221] width 122 height 84
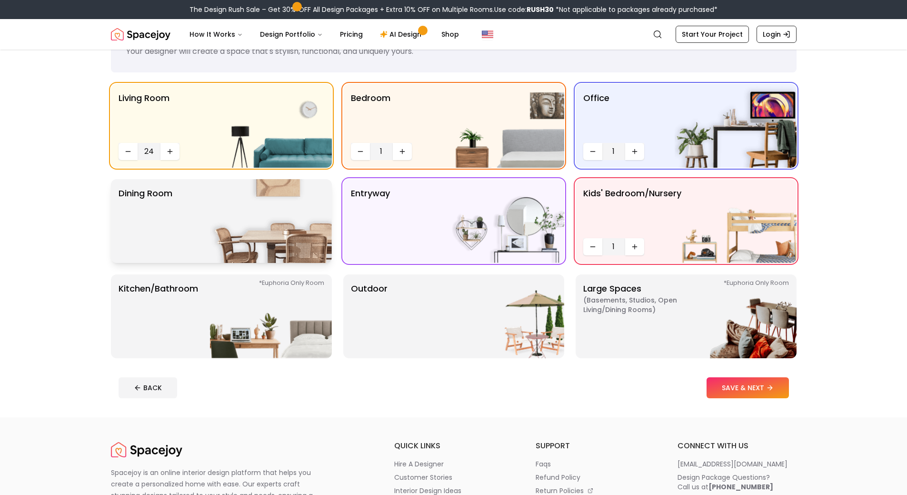
click at [245, 239] on img at bounding box center [271, 221] width 122 height 84
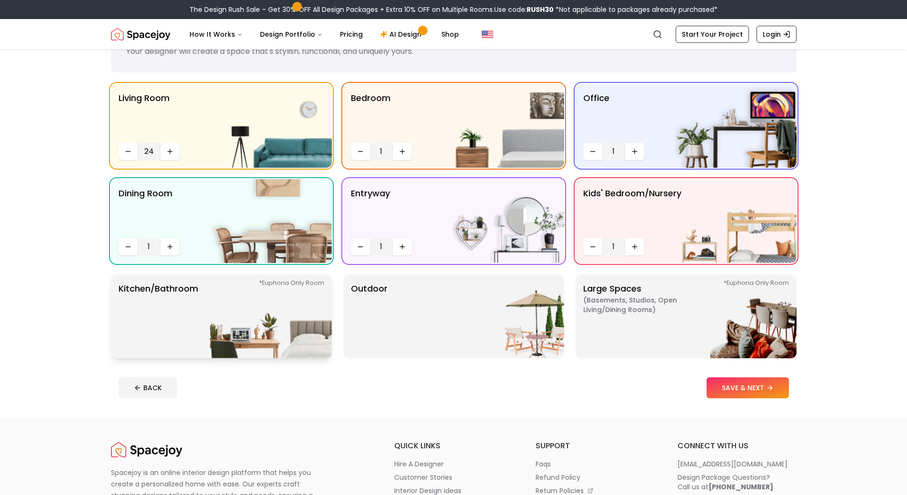
click at [240, 290] on img at bounding box center [271, 316] width 122 height 84
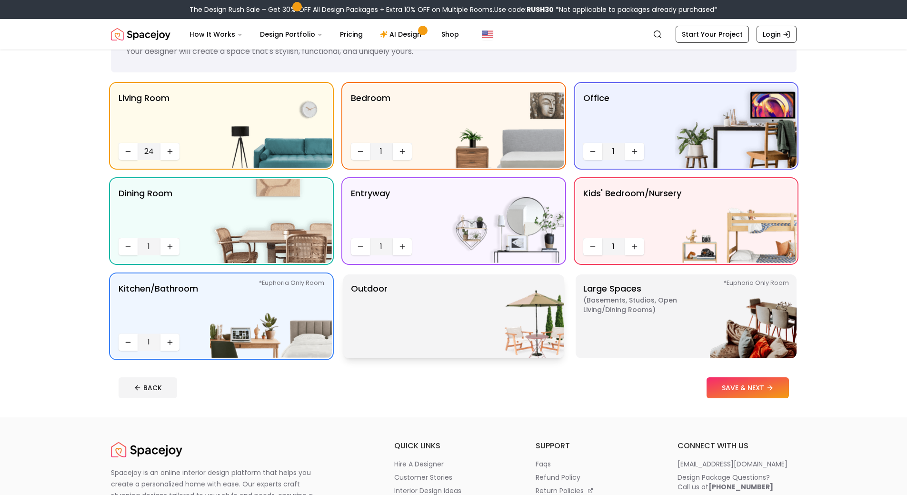
drag, startPoint x: 476, startPoint y: 308, endPoint x: 648, endPoint y: 308, distance: 171.5
click at [477, 308] on img at bounding box center [503, 316] width 122 height 84
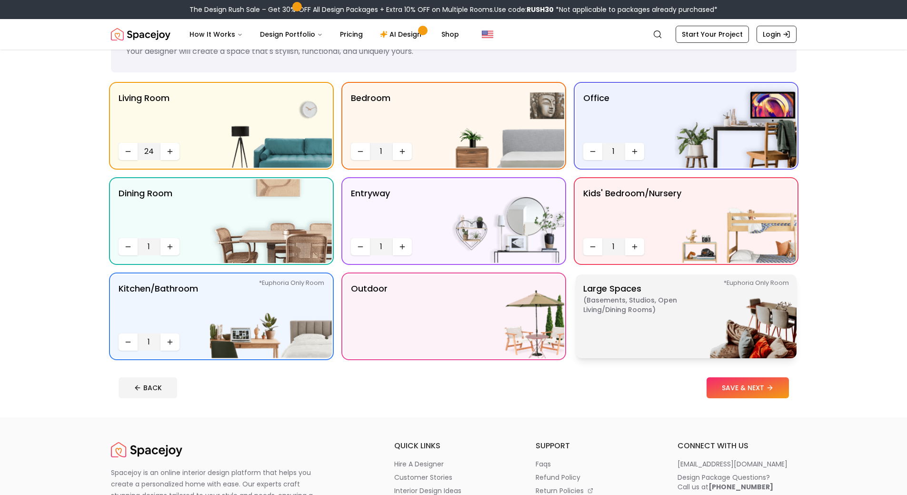
click at [648, 308] on span "( Basements, Studios, Open living/dining rooms )" at bounding box center [642, 304] width 119 height 19
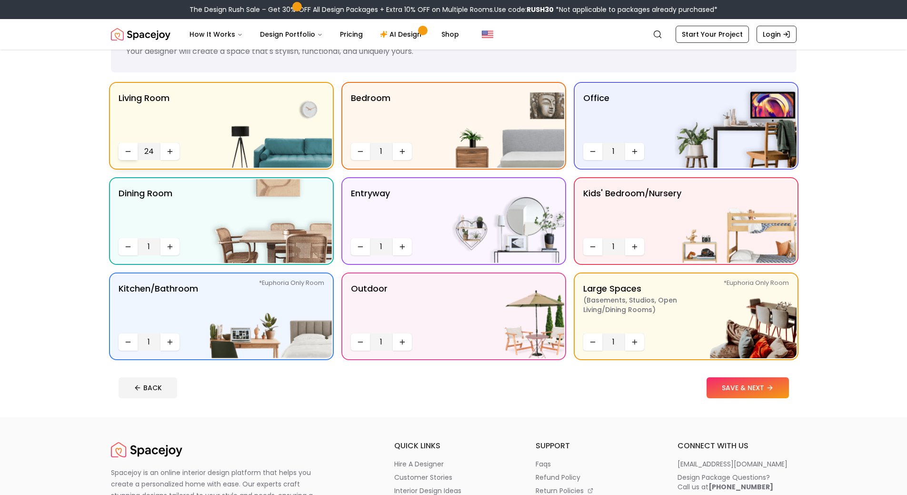
click at [135, 152] on button "Decrease quantity" at bounding box center [128, 151] width 19 height 17
click at [127, 145] on button "Decrease quantity" at bounding box center [128, 151] width 19 height 17
click at [127, 152] on icon "Decrease quantity" at bounding box center [128, 152] width 8 height 8
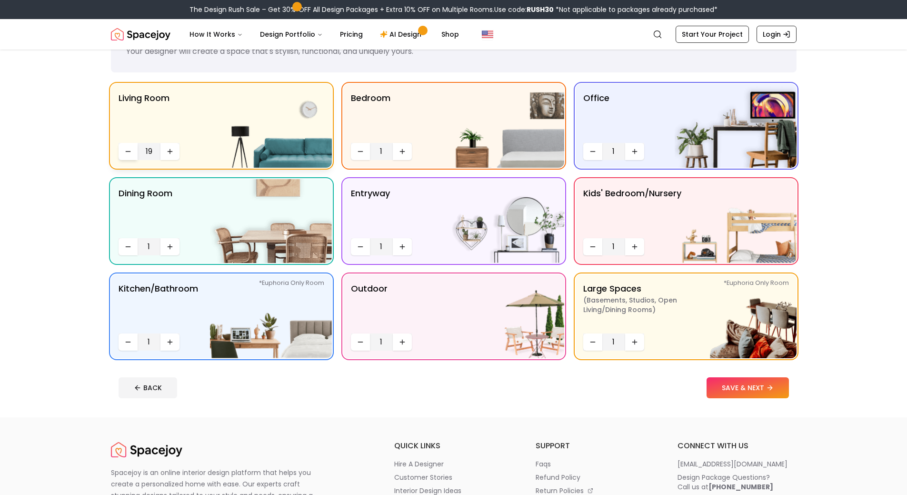
click at [127, 152] on icon "Decrease quantity" at bounding box center [128, 152] width 8 height 8
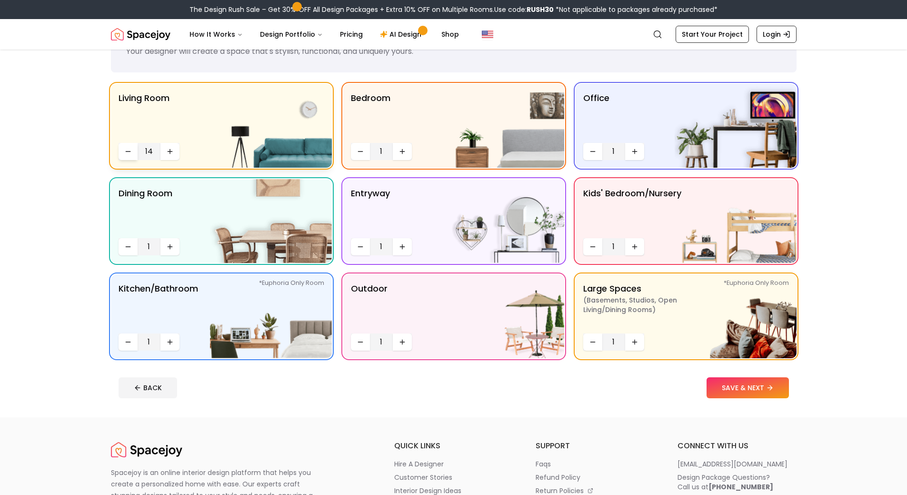
click at [127, 152] on icon "Decrease quantity" at bounding box center [128, 152] width 8 height 8
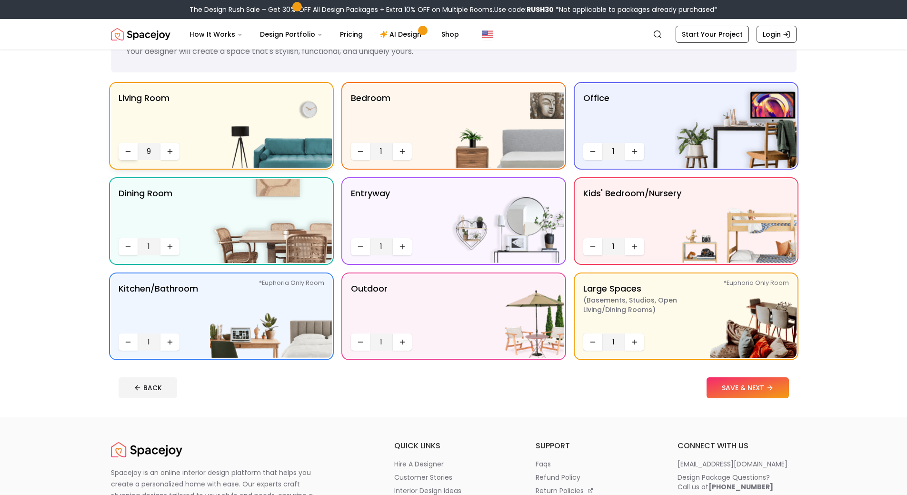
click at [127, 152] on icon "Decrease quantity" at bounding box center [128, 152] width 8 height 8
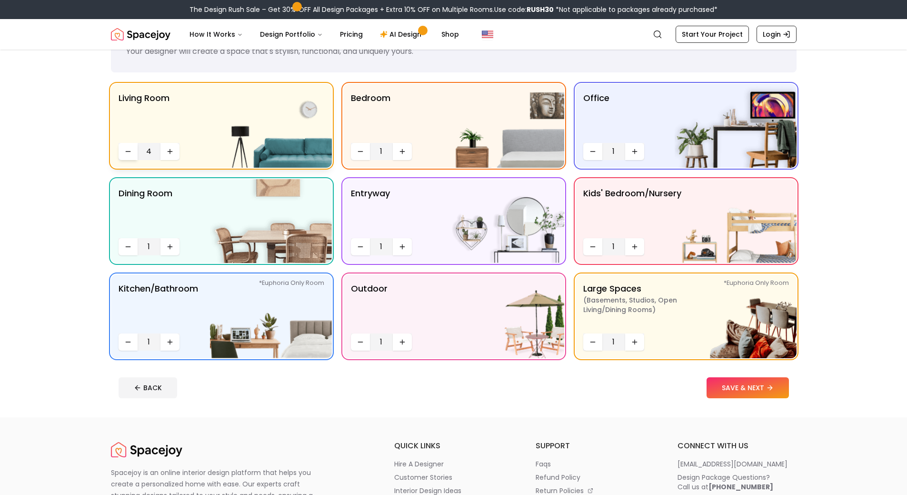
click at [127, 152] on icon "Decrease quantity" at bounding box center [128, 152] width 8 height 8
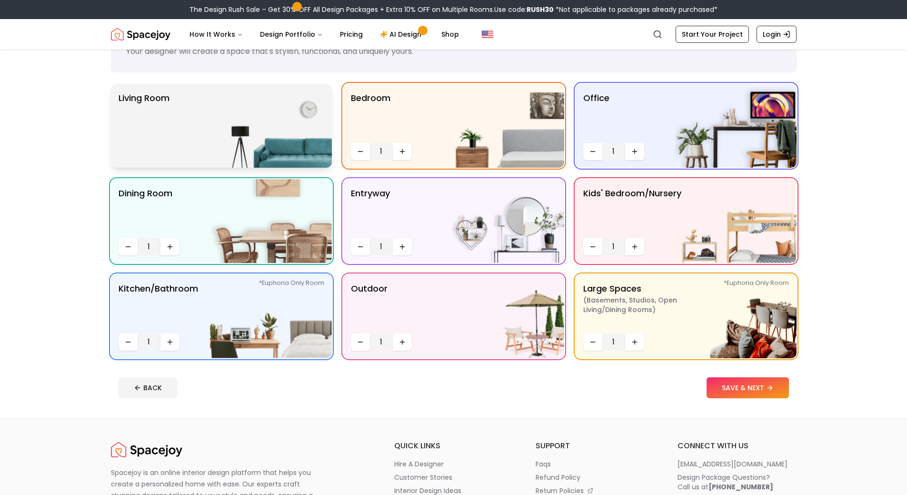
click at [127, 152] on icon "Decrease quantity" at bounding box center [128, 152] width 8 height 8
click at [177, 147] on div "Living Room" at bounding box center [221, 126] width 221 height 84
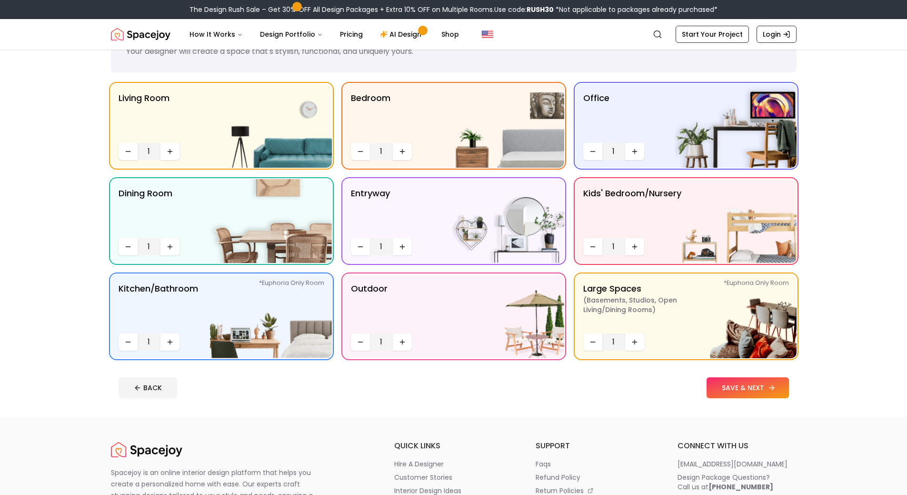
click at [734, 395] on button "SAVE & NEXT" at bounding box center [748, 387] width 82 height 21
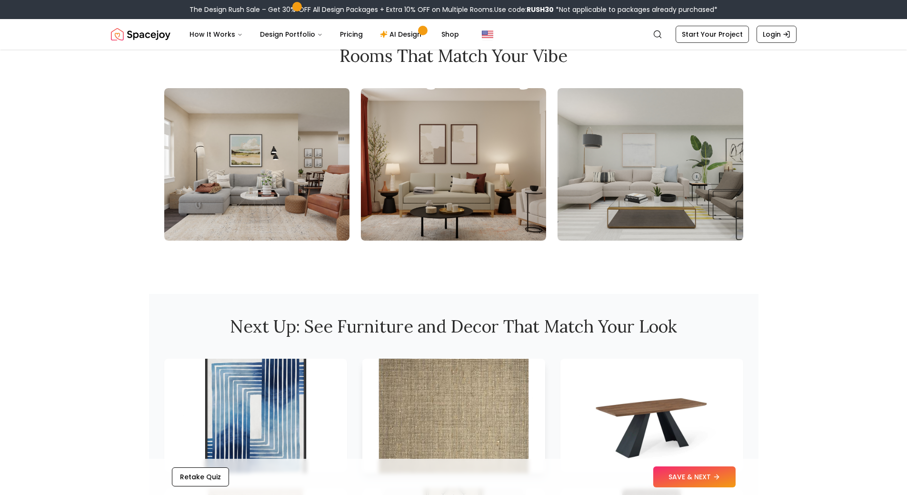
scroll to position [886, 0]
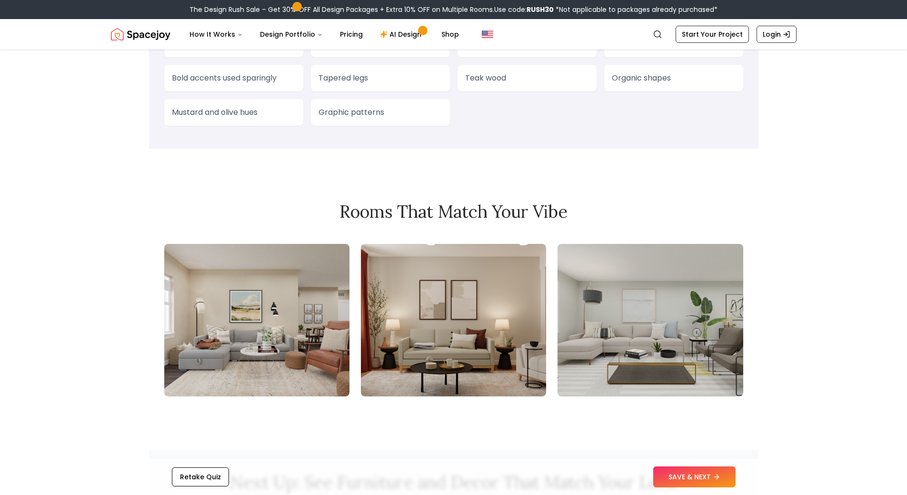
click at [449, 356] on img at bounding box center [453, 320] width 185 height 152
click at [770, 275] on div "Your Signature Style Is... " Contemporary meets Mid-century Modern " Your taste…" at bounding box center [453, 10] width 907 height 1692
click at [717, 297] on img at bounding box center [650, 320] width 185 height 152
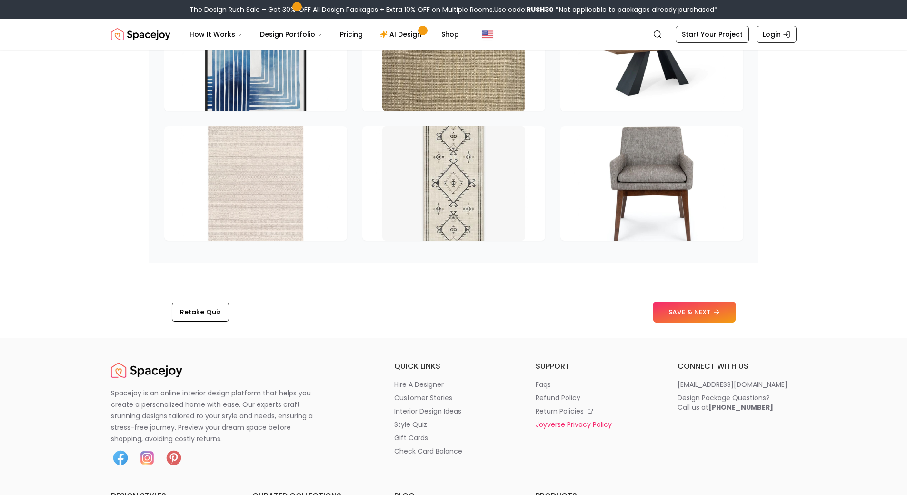
scroll to position [1505, 0]
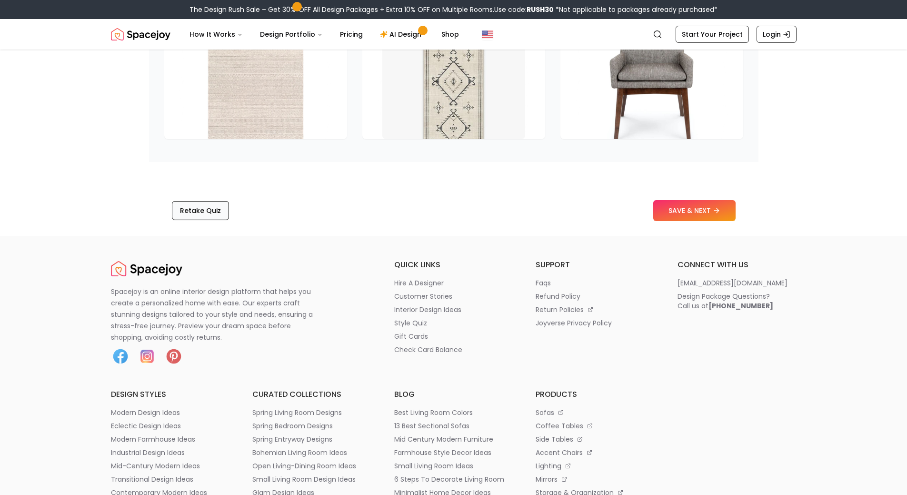
click at [191, 216] on button "Retake Quiz" at bounding box center [200, 210] width 57 height 19
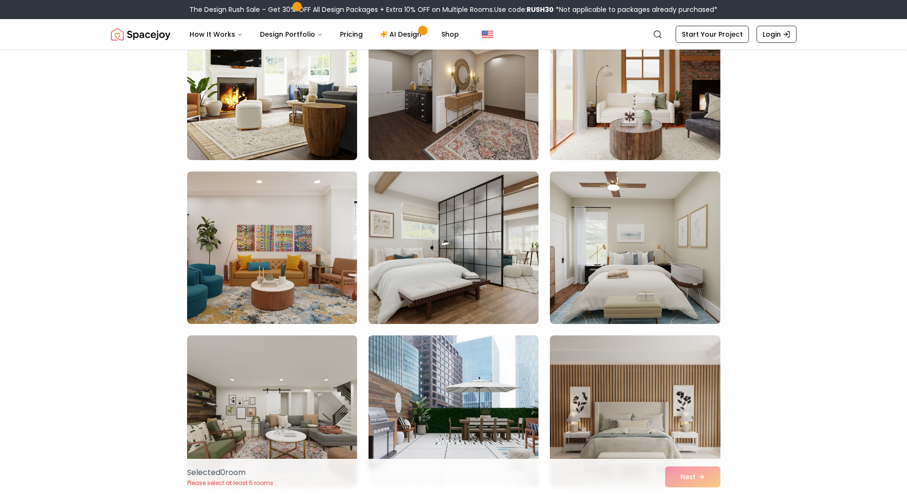
scroll to position [4239, 0]
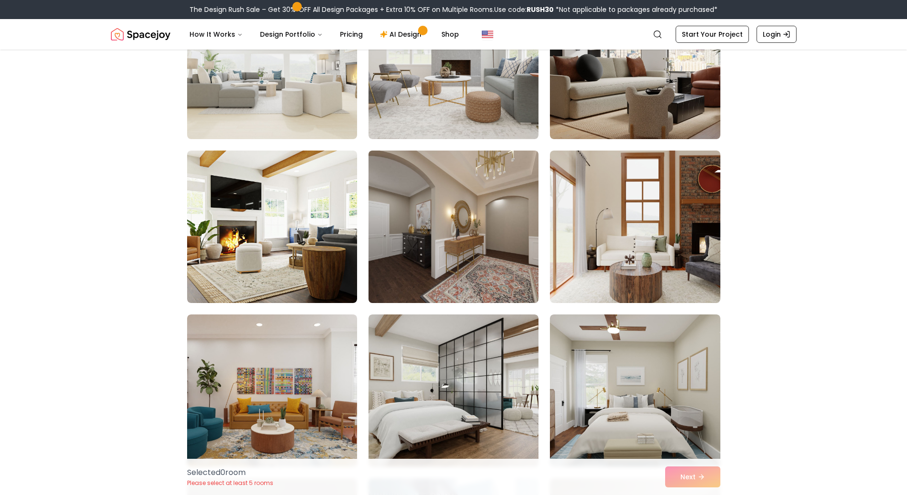
click at [452, 216] on img at bounding box center [453, 227] width 179 height 160
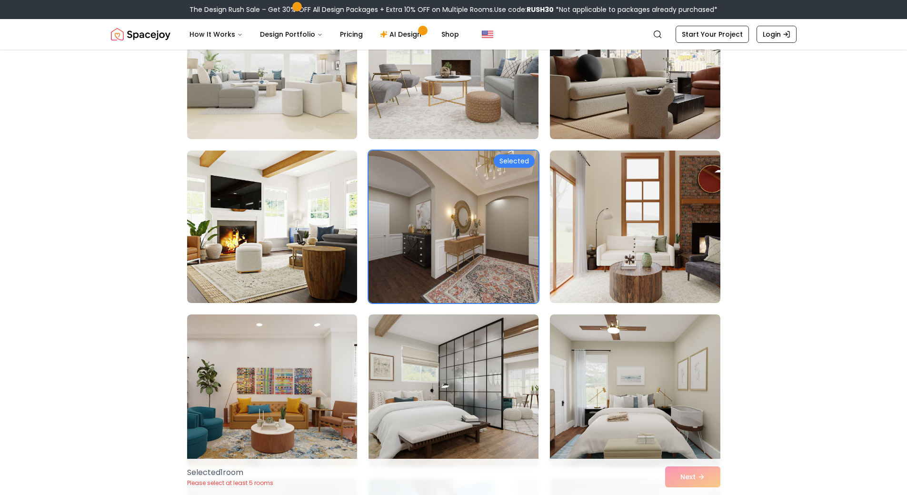
click at [500, 220] on img at bounding box center [453, 227] width 179 height 160
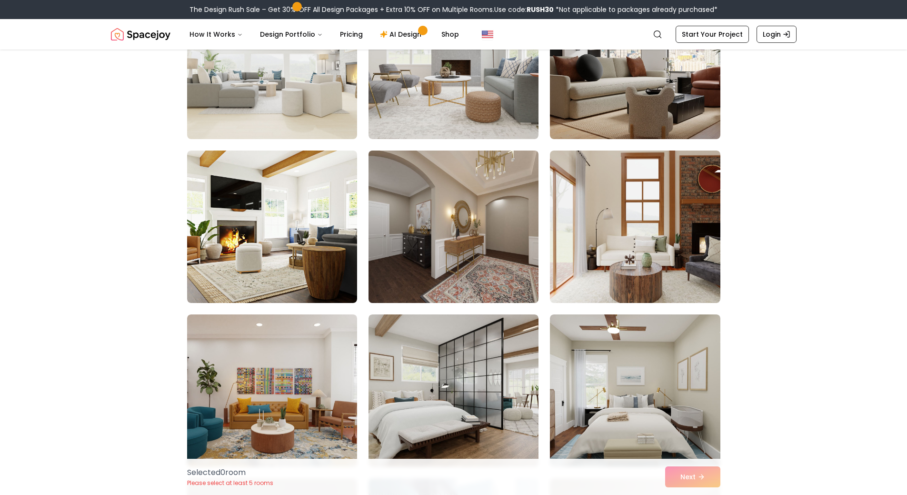
click at [499, 221] on img at bounding box center [453, 227] width 179 height 160
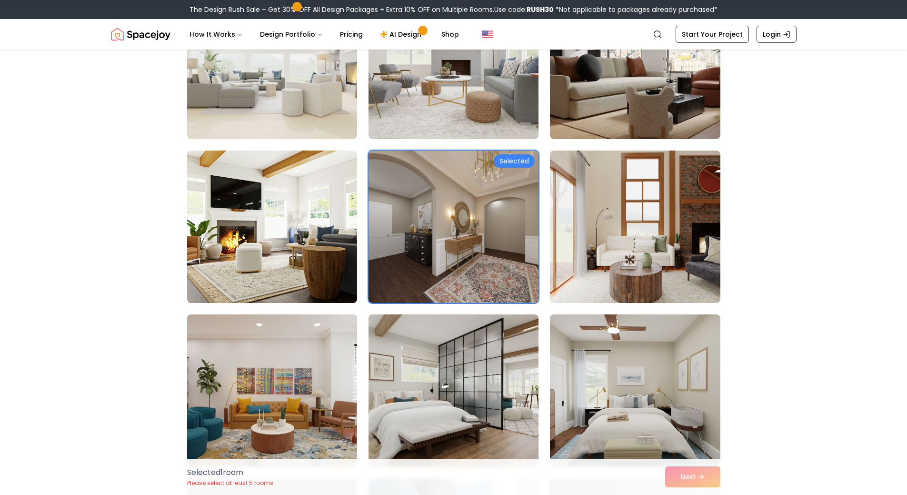
click at [696, 479] on div "Selected 1 room Please select at least 5 rooms Next" at bounding box center [454, 477] width 549 height 36
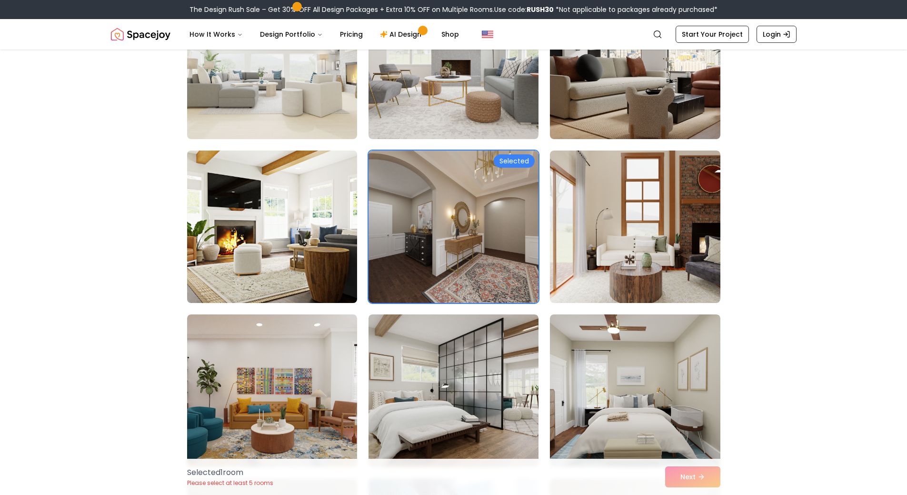
drag, startPoint x: 286, startPoint y: 230, endPoint x: 303, endPoint y: 229, distance: 17.7
click at [286, 230] on img at bounding box center [272, 227] width 179 height 160
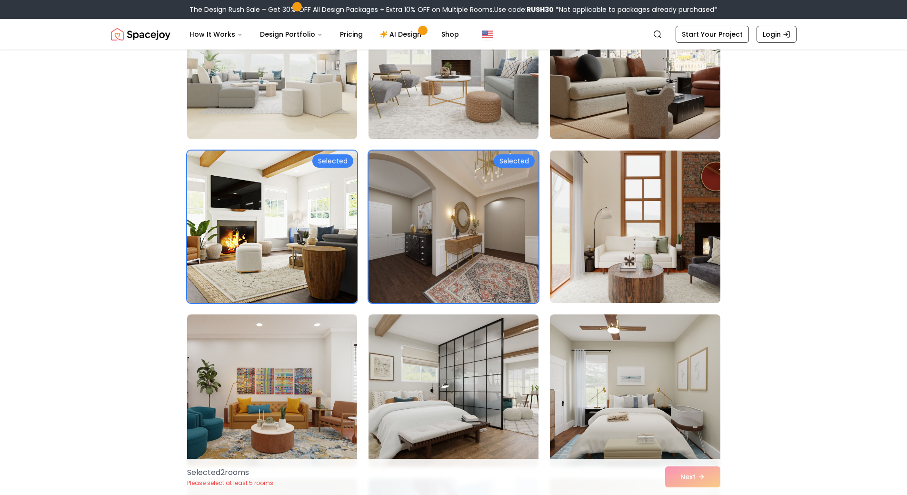
click at [625, 191] on img at bounding box center [635, 227] width 179 height 160
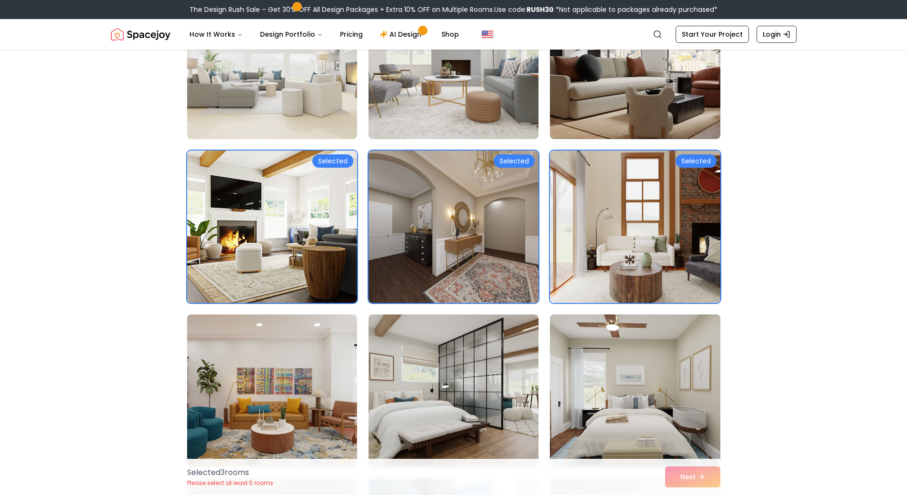
click at [612, 353] on img at bounding box center [635, 391] width 179 height 160
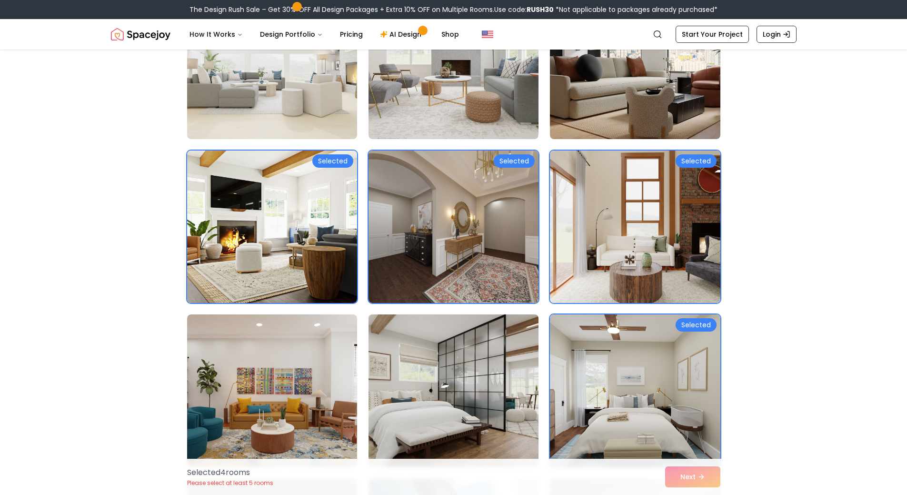
click at [384, 387] on img at bounding box center [453, 391] width 179 height 160
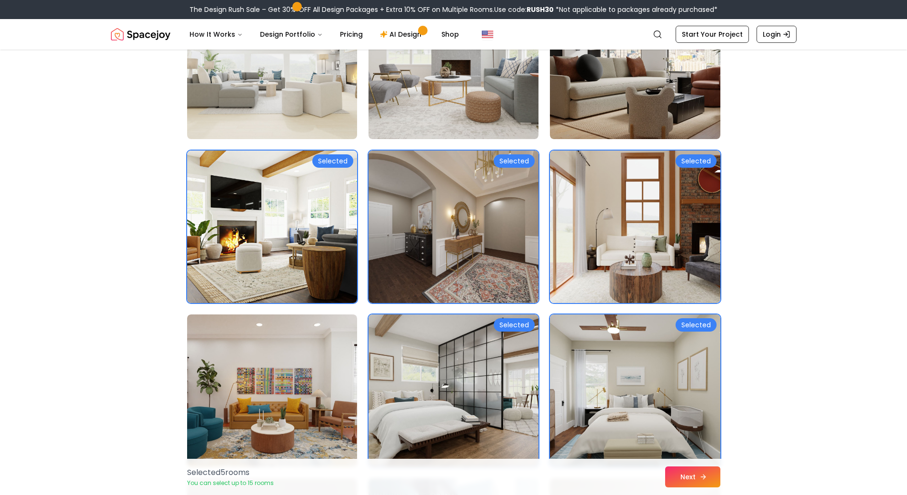
click at [684, 478] on button "Next" at bounding box center [692, 476] width 55 height 21
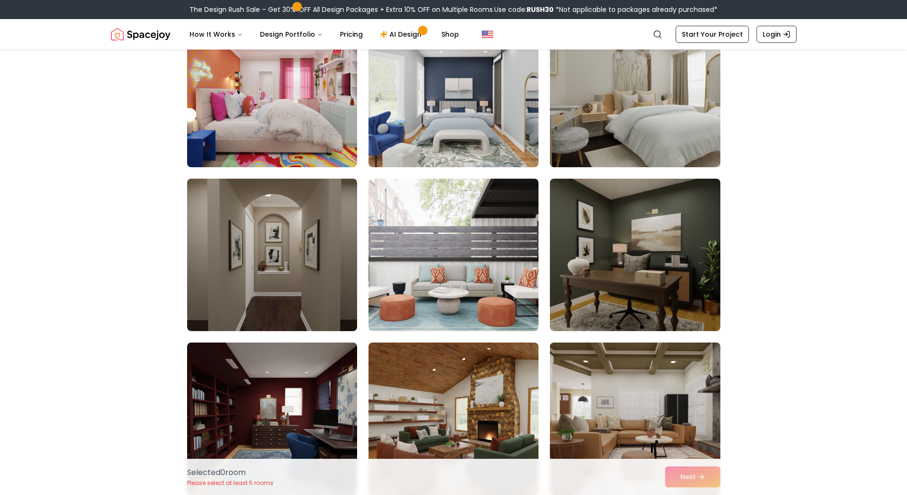
scroll to position [2332, 0]
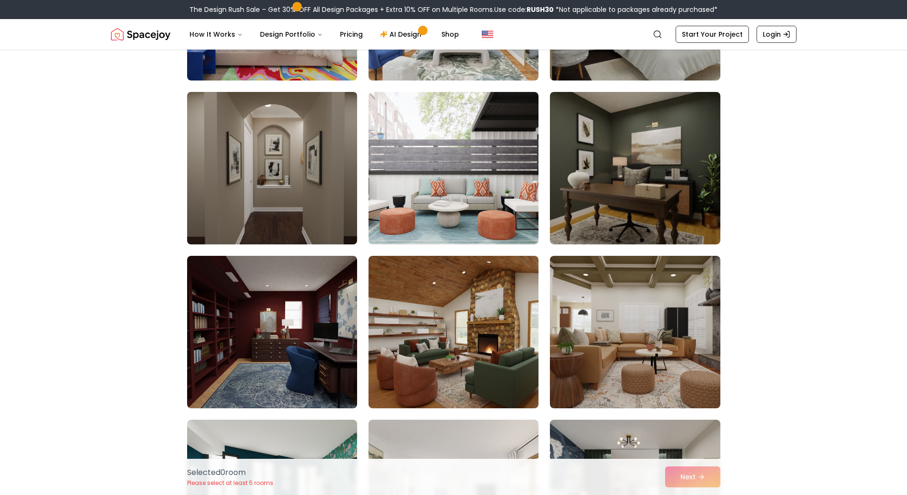
click at [293, 165] on img at bounding box center [272, 168] width 179 height 160
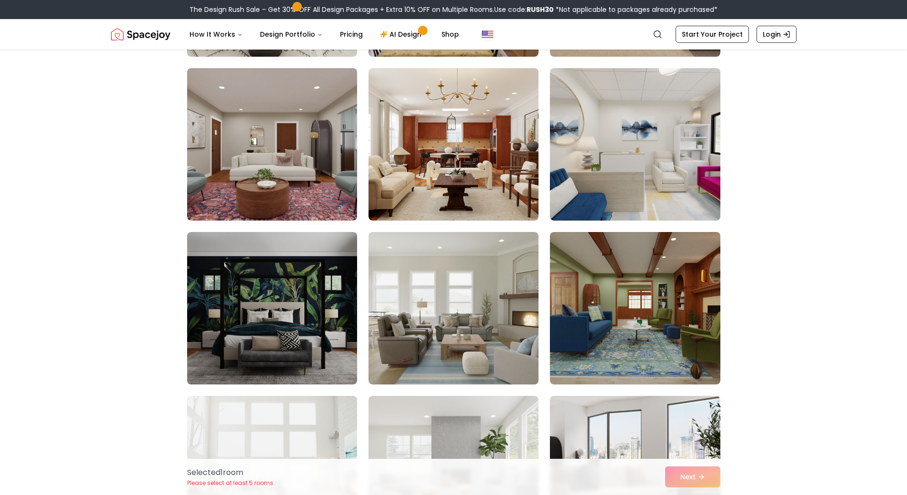
scroll to position [3903, 0]
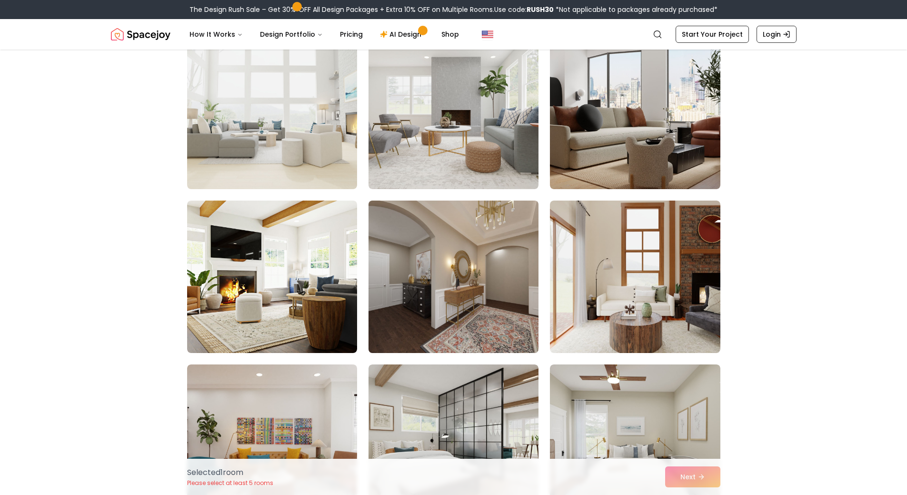
click at [434, 259] on img at bounding box center [453, 277] width 179 height 160
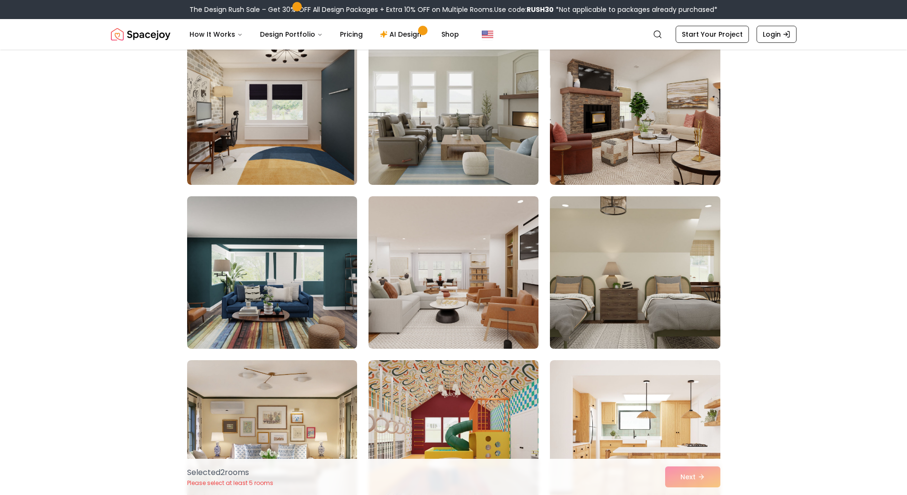
scroll to position [1569, 0]
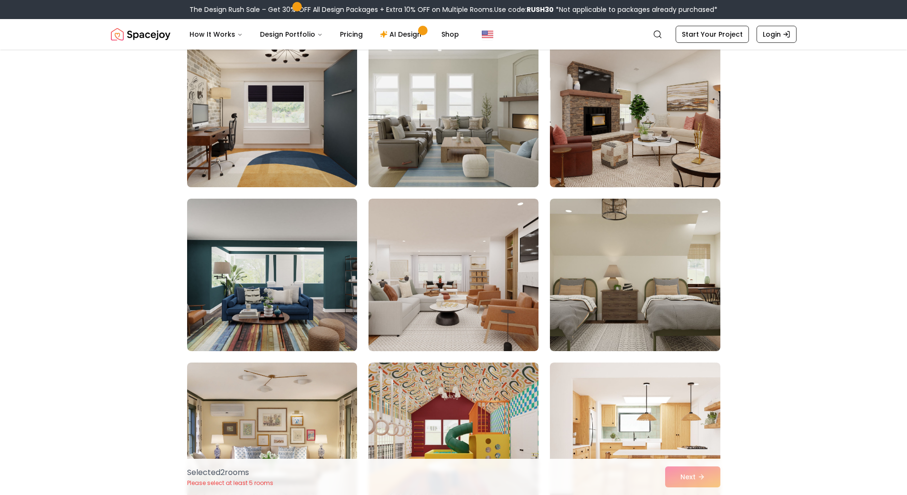
click at [289, 125] on img at bounding box center [272, 111] width 179 height 160
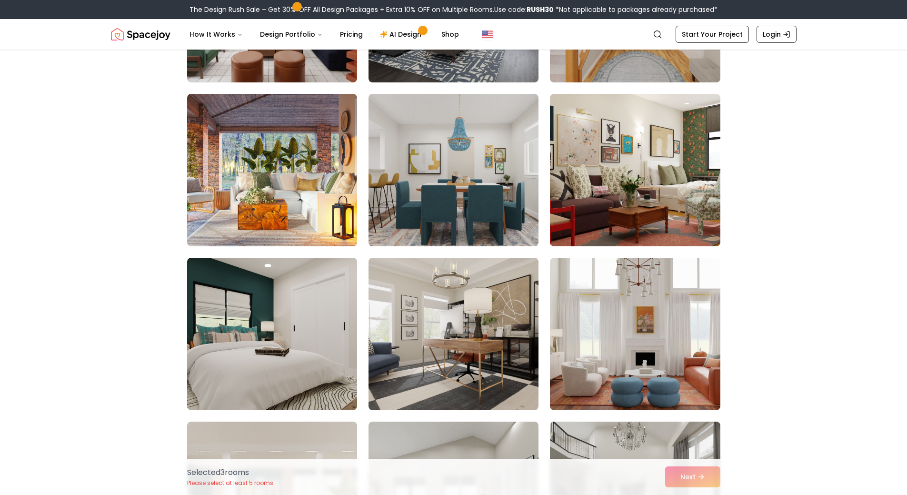
scroll to position [712, 0]
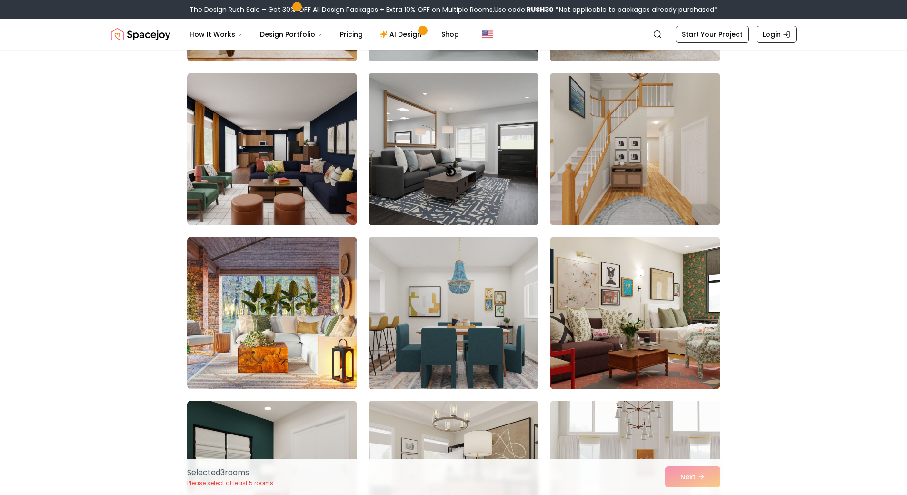
click at [621, 169] on img at bounding box center [635, 149] width 179 height 160
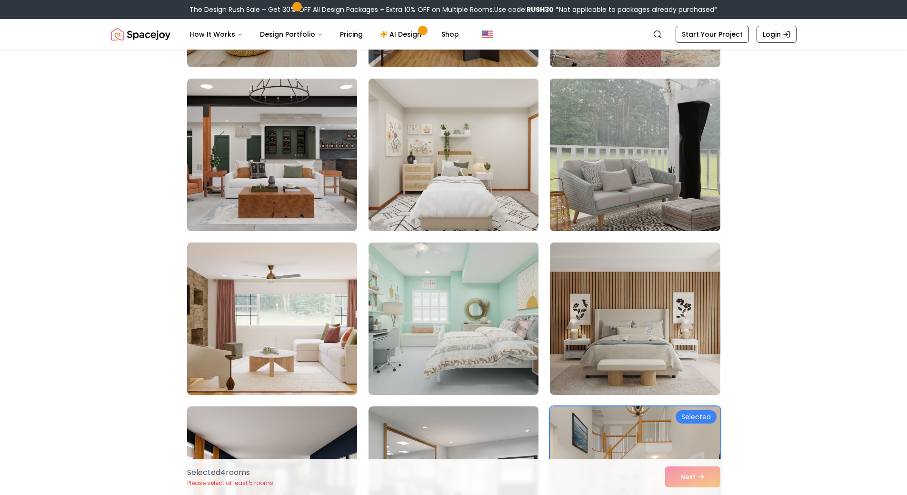
scroll to position [236, 0]
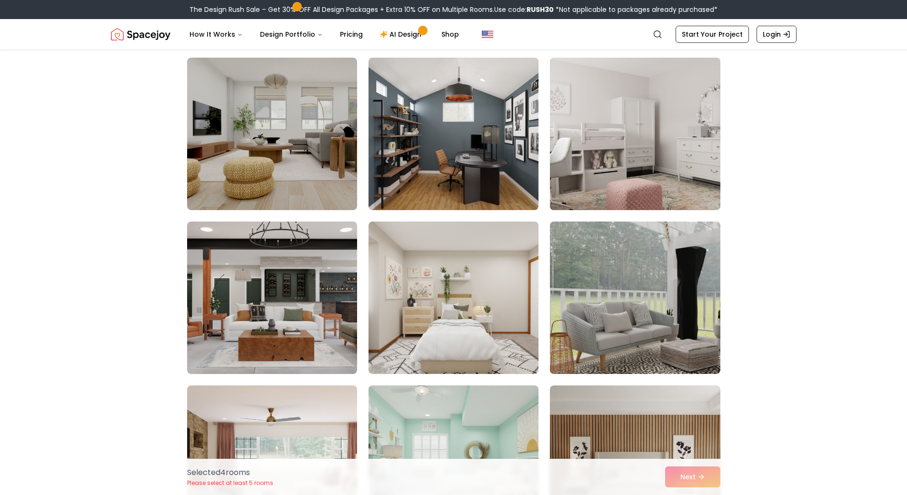
click at [656, 153] on img at bounding box center [635, 134] width 179 height 160
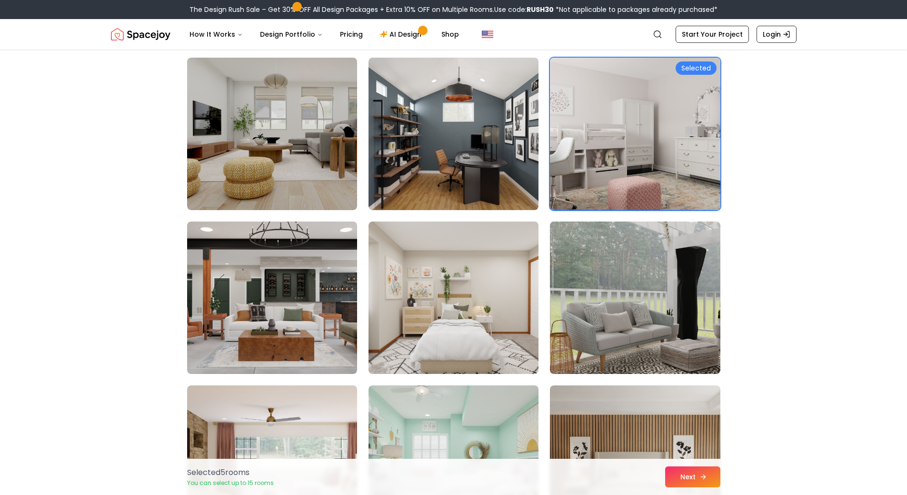
click at [707, 475] on button "Next" at bounding box center [692, 476] width 55 height 21
click at [710, 471] on button "Next" at bounding box center [692, 476] width 55 height 21
click at [709, 472] on button "Next" at bounding box center [692, 476] width 55 height 21
click at [705, 475] on icon at bounding box center [704, 477] width 8 height 8
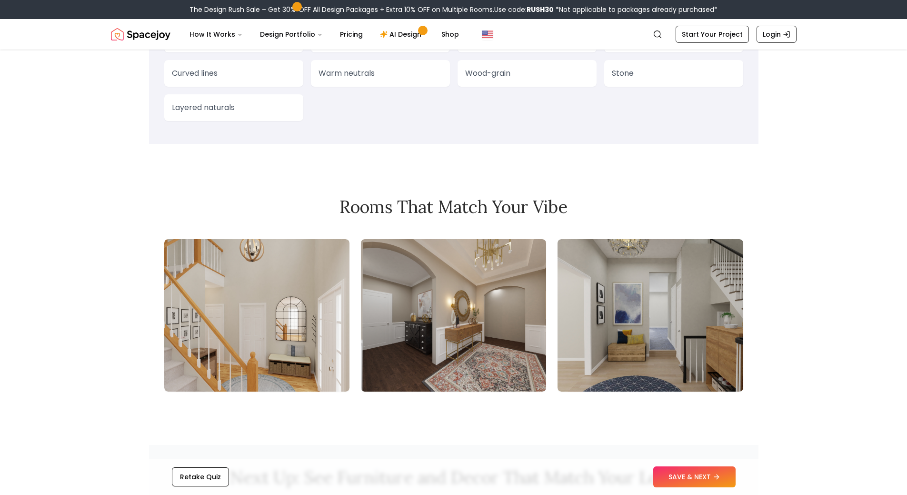
scroll to position [953, 0]
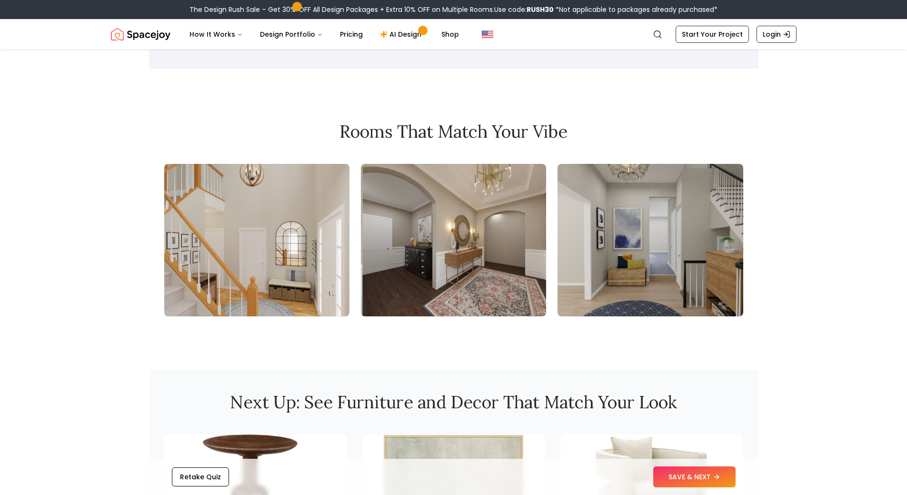
click at [444, 248] on img at bounding box center [453, 240] width 185 height 152
click at [486, 247] on img at bounding box center [453, 240] width 185 height 152
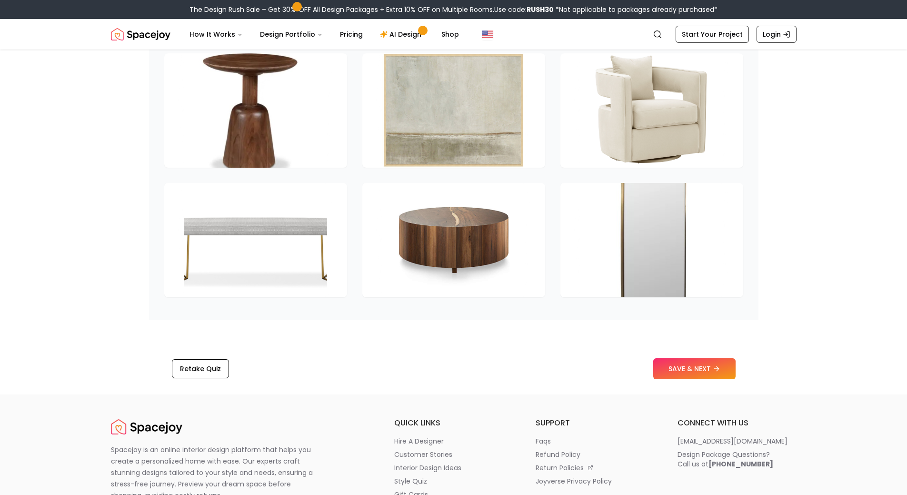
scroll to position [1524, 0]
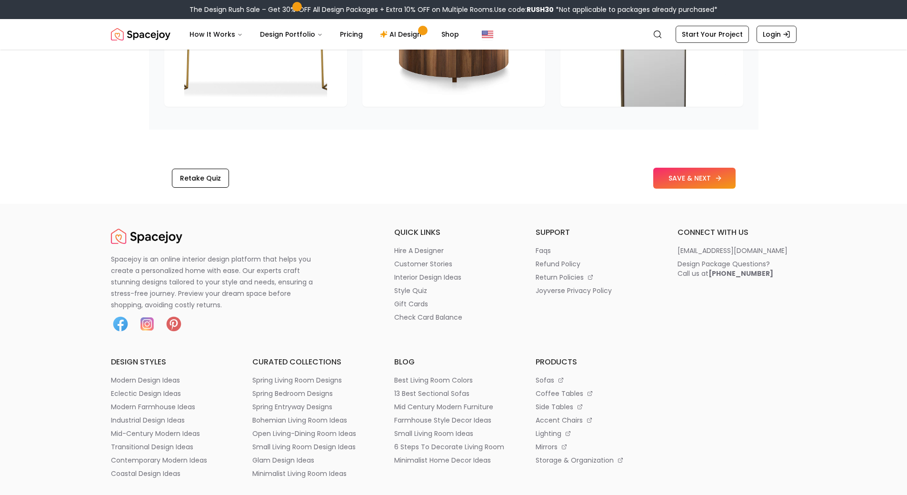
click at [674, 189] on button "SAVE & NEXT" at bounding box center [694, 178] width 82 height 21
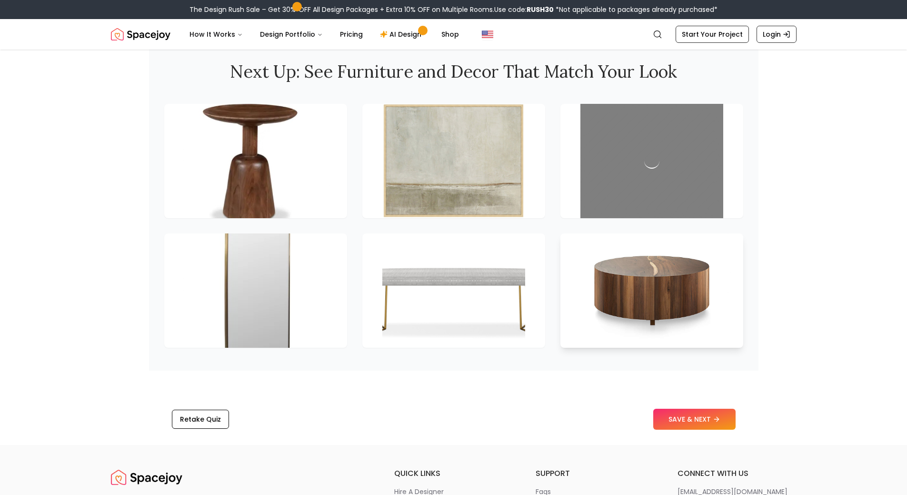
scroll to position [1252, 0]
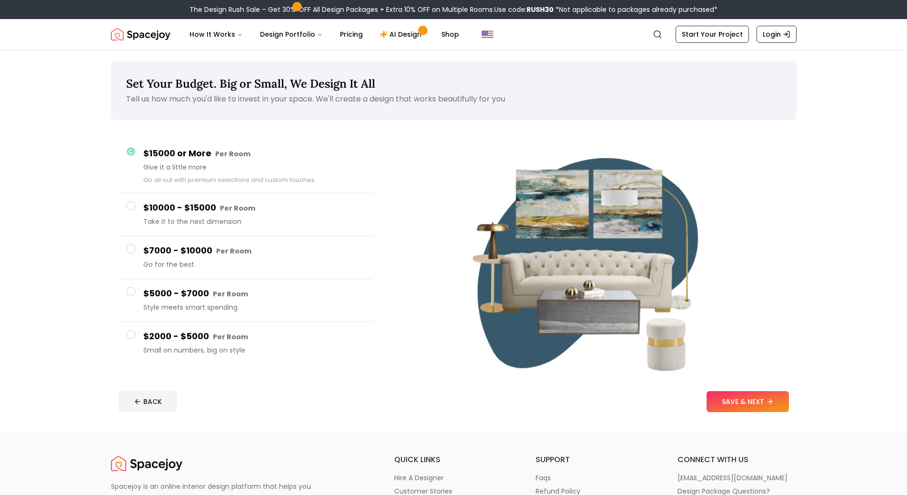
scroll to position [143, 0]
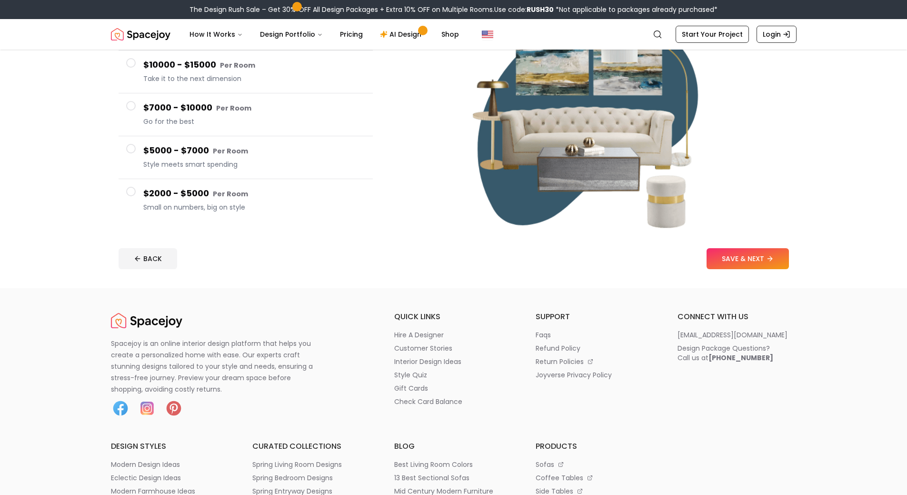
click at [161, 39] on img "Spacejoy" at bounding box center [141, 34] width 60 height 19
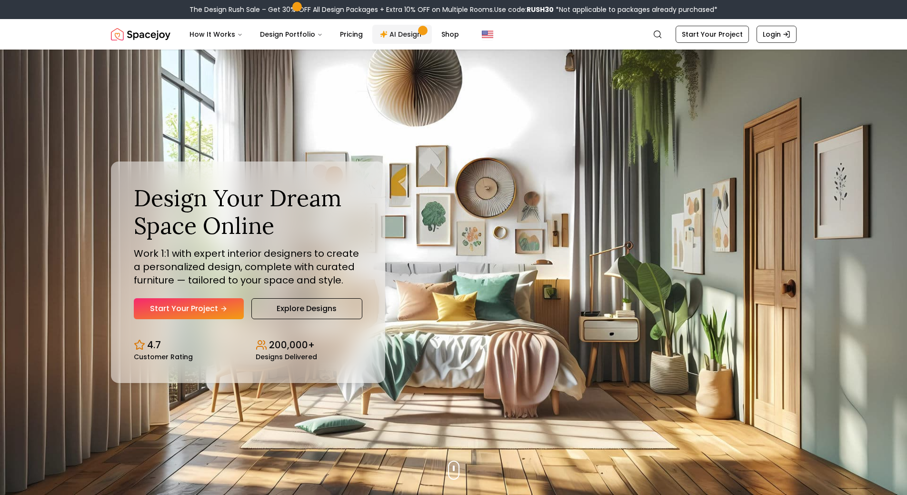
click at [406, 39] on link "AI Design" at bounding box center [402, 34] width 60 height 19
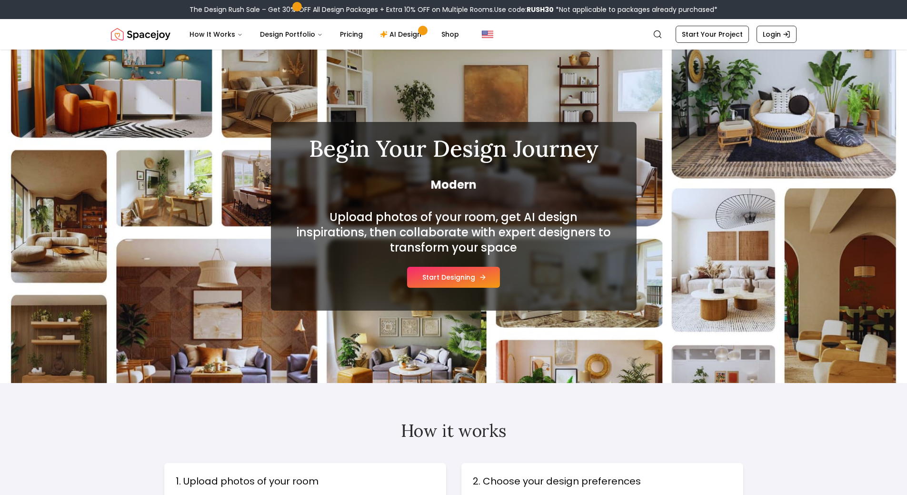
click at [459, 274] on button "Start Designing" at bounding box center [453, 277] width 93 height 21
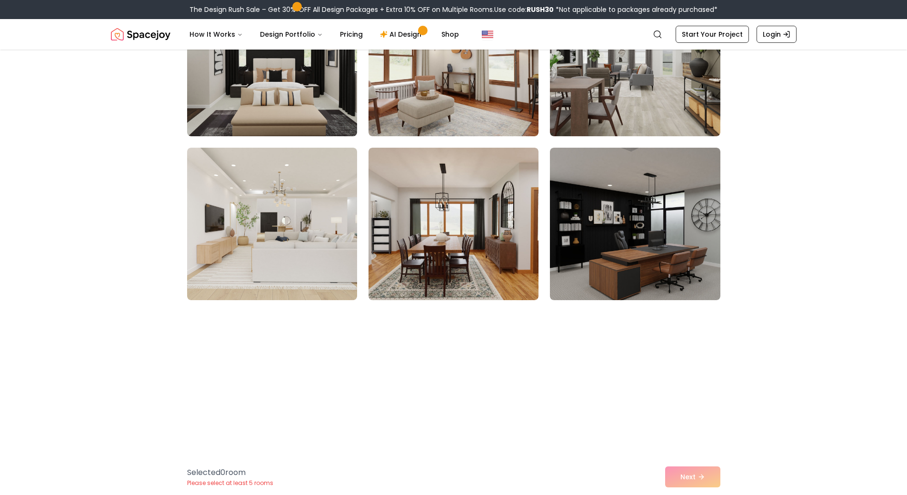
scroll to position [3096, 0]
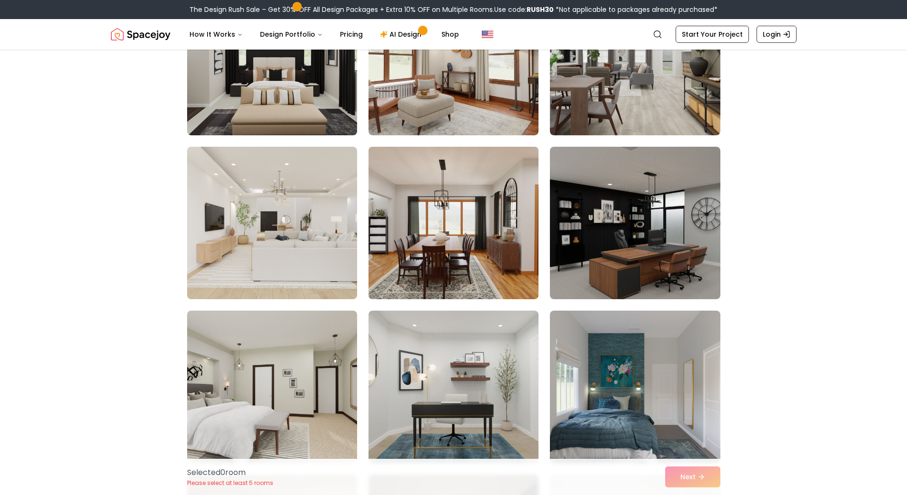
click at [495, 264] on img at bounding box center [453, 223] width 179 height 160
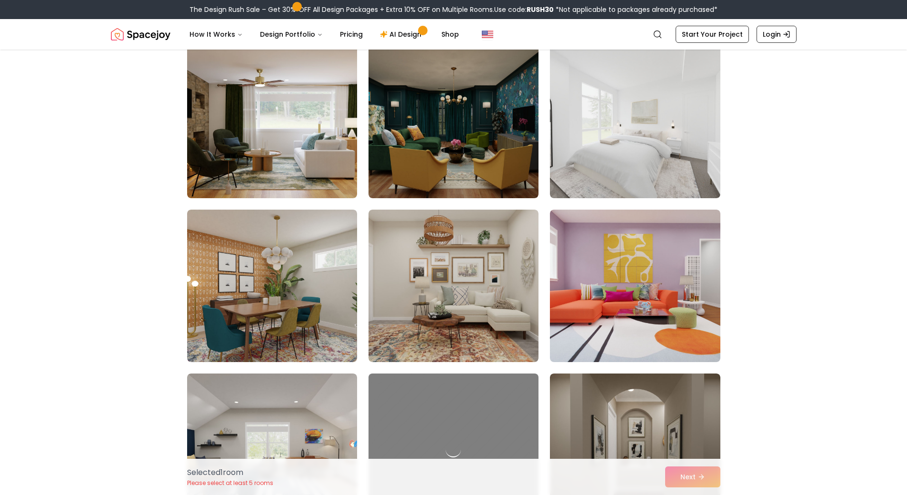
scroll to position [3620, 0]
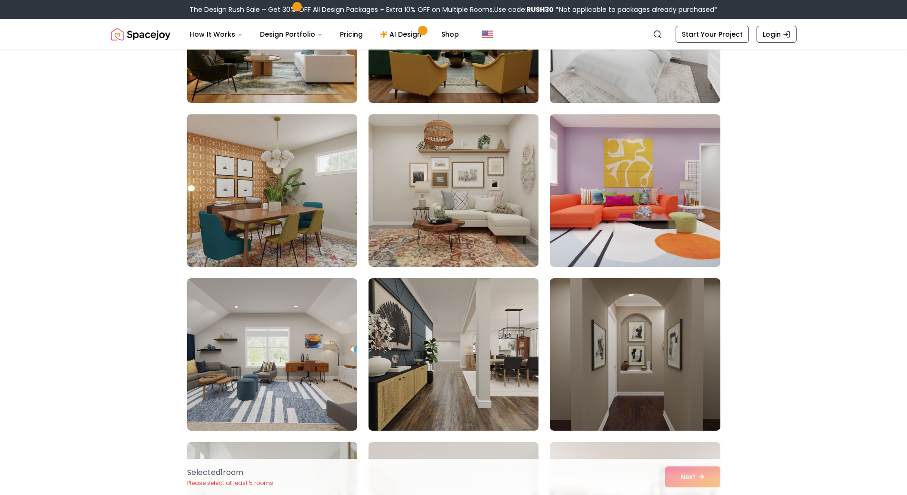
click at [255, 192] on img at bounding box center [272, 191] width 179 height 160
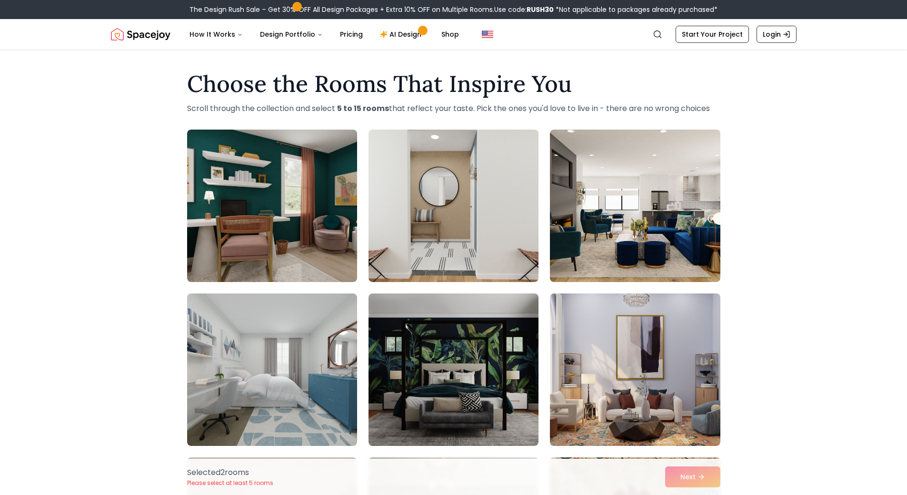
scroll to position [105, 0]
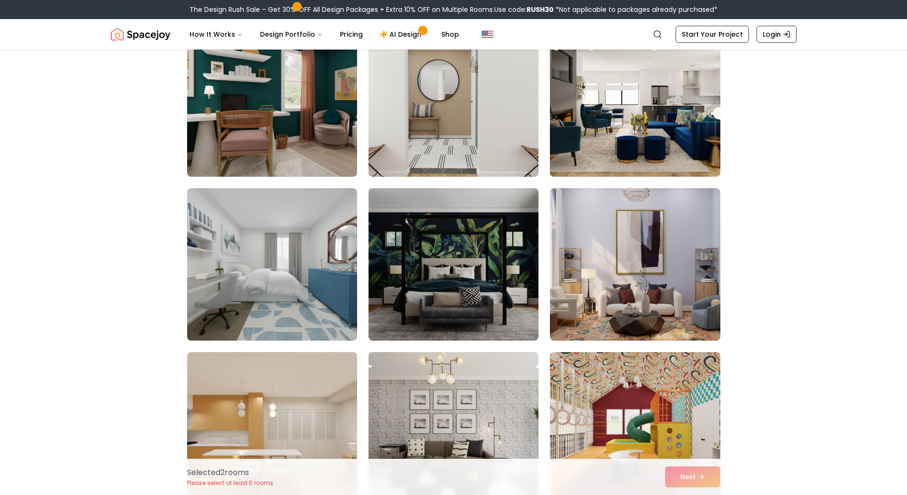
click at [467, 151] on img at bounding box center [453, 100] width 179 height 160
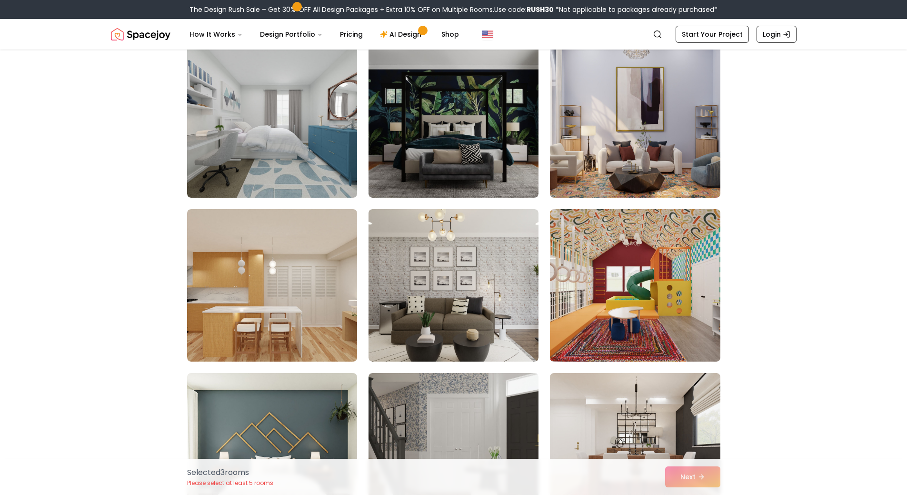
scroll to position [439, 0]
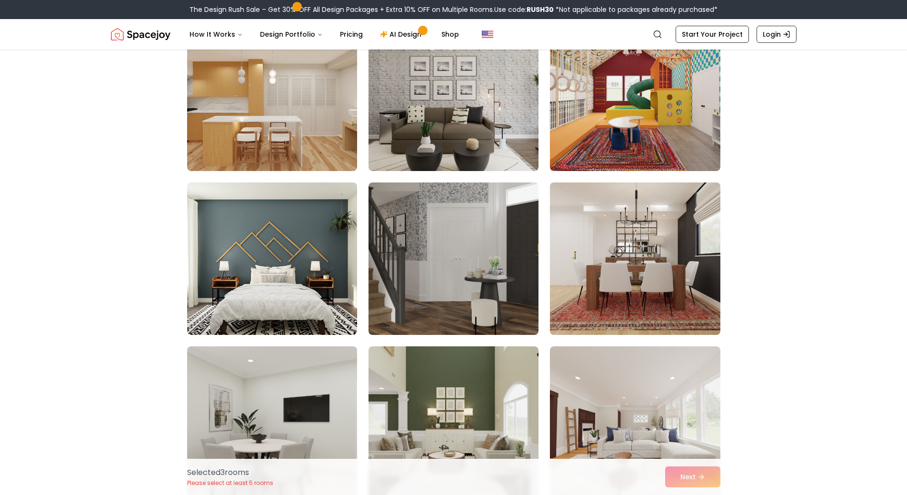
click at [618, 215] on img at bounding box center [635, 259] width 179 height 160
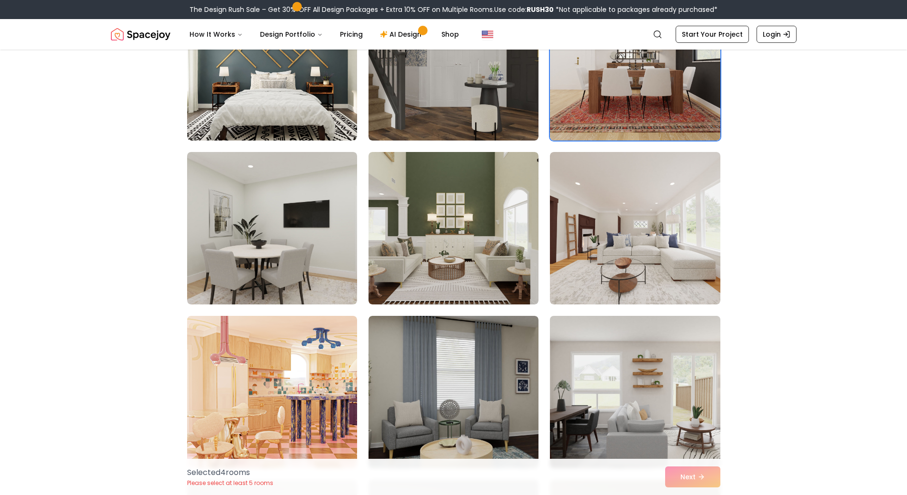
scroll to position [724, 0]
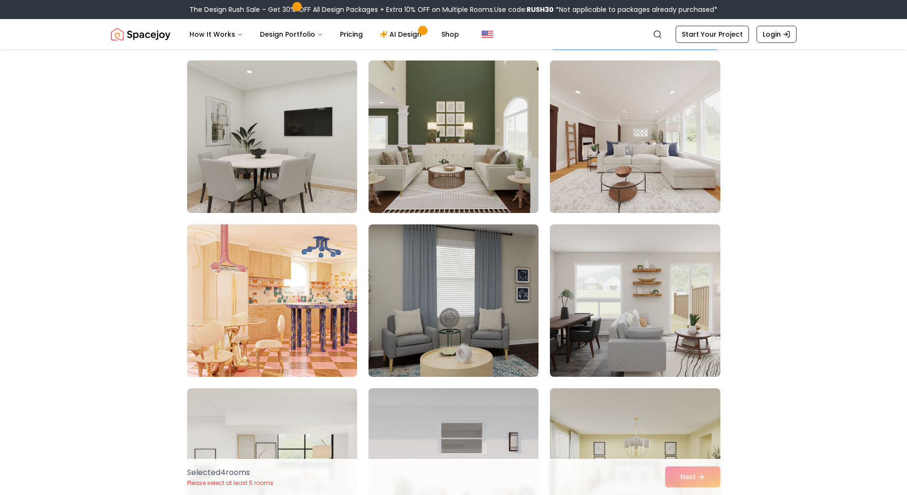
click at [195, 133] on img at bounding box center [272, 137] width 179 height 160
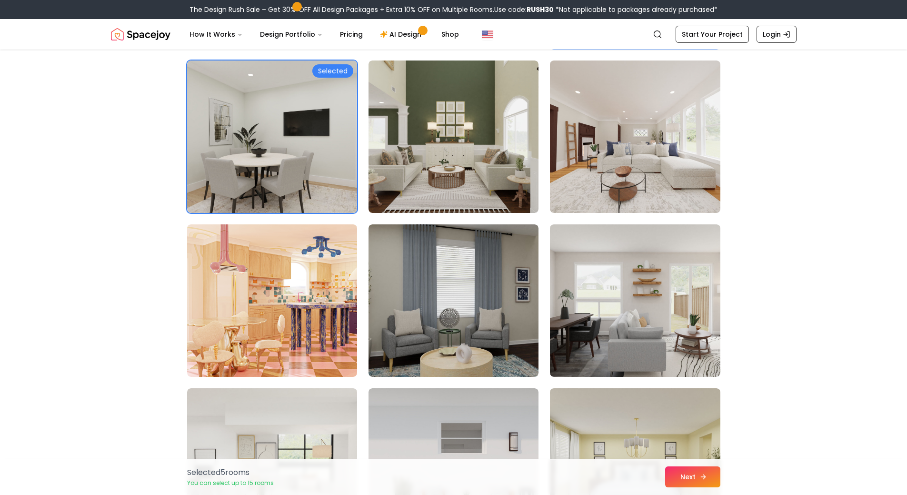
click at [677, 468] on button "Next" at bounding box center [692, 476] width 55 height 21
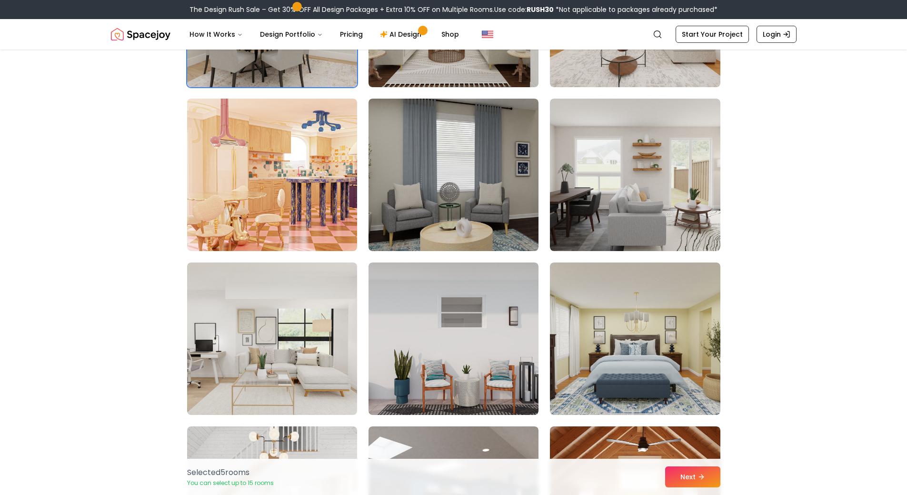
scroll to position [820, 0]
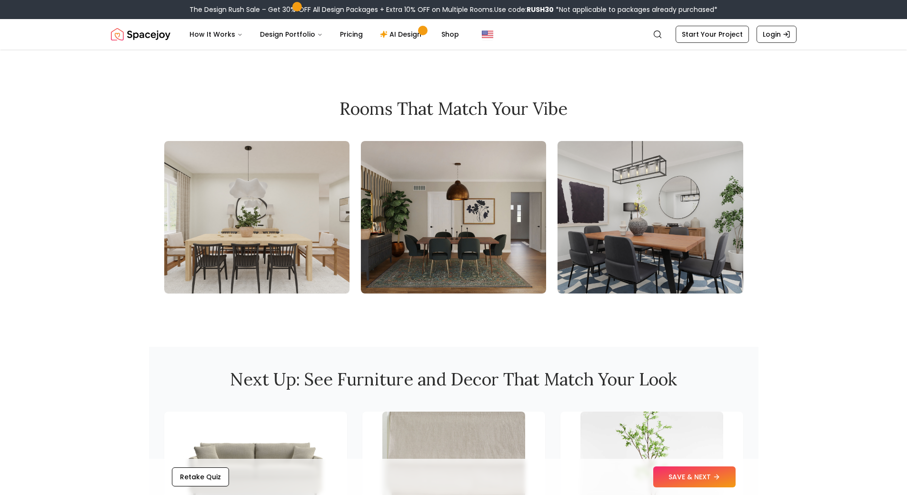
scroll to position [1000, 0]
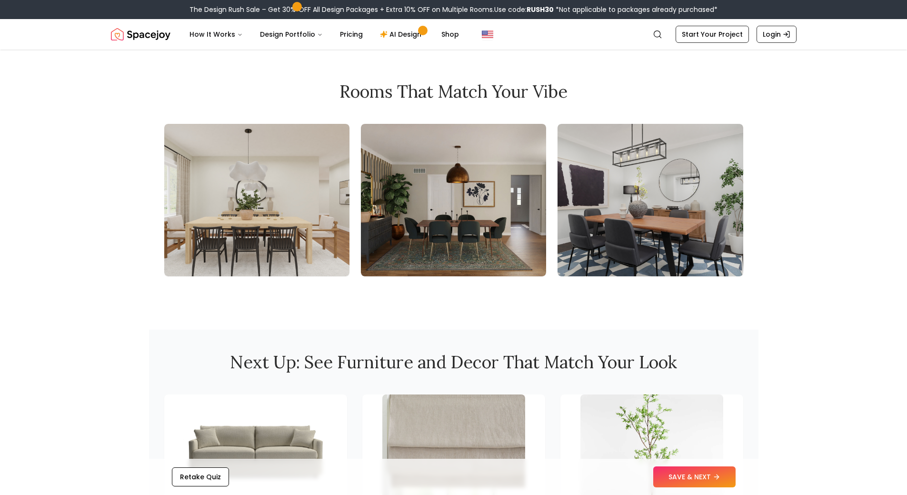
click at [445, 228] on img at bounding box center [453, 200] width 185 height 152
click at [410, 224] on img at bounding box center [453, 200] width 185 height 152
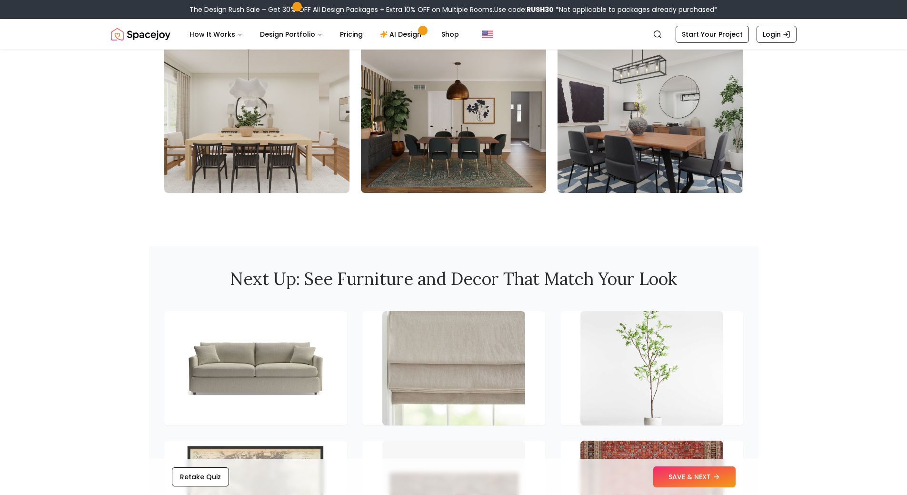
scroll to position [1143, 0]
